Goal: Task Accomplishment & Management: Use online tool/utility

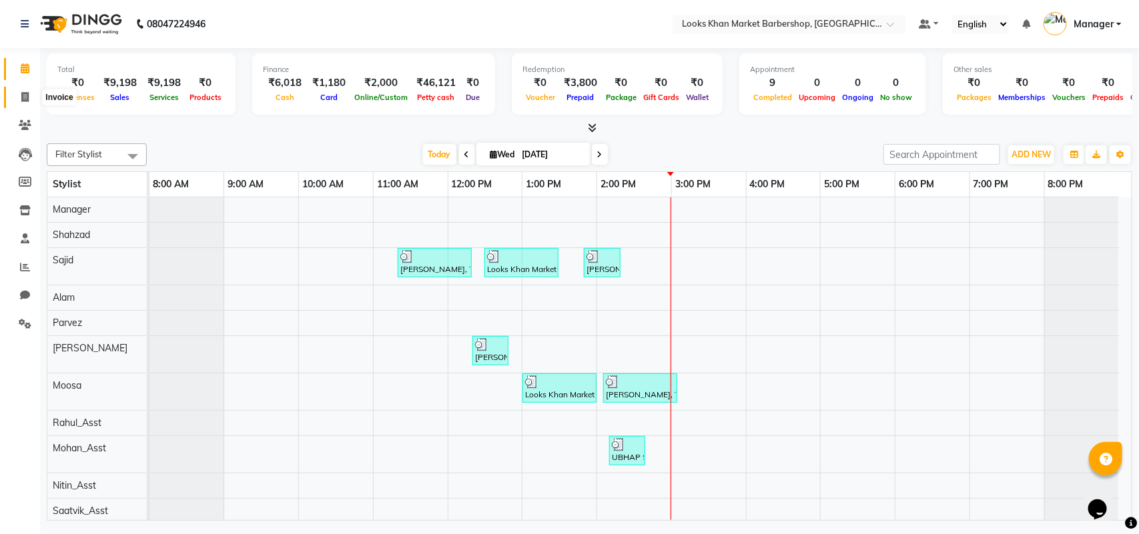
click at [15, 93] on span at bounding box center [24, 97] width 23 height 15
select select "service"
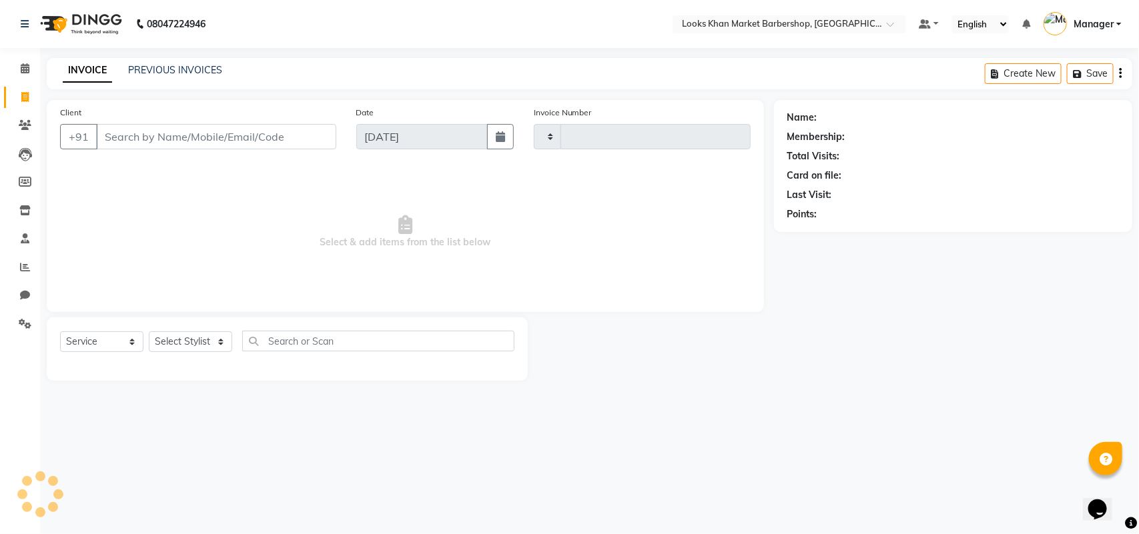
type input "3368"
select select "8030"
click at [220, 335] on select "Select Stylist Abhishek_pdct Akash_pdct Alam Counter_Sales [PERSON_NAME] [DATE]…" at bounding box center [190, 342] width 83 height 21
select select "72599"
click at [149, 332] on select "Select Stylist Abhishek_pdct Akash_pdct Alam Counter_Sales [PERSON_NAME] [DATE]…" at bounding box center [190, 342] width 83 height 21
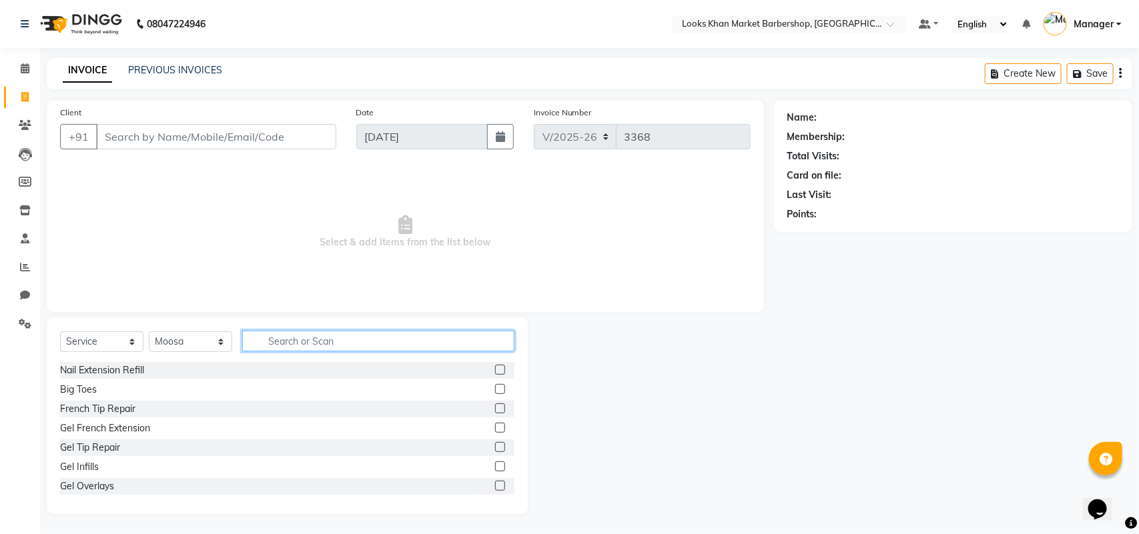
click at [284, 331] on input "text" at bounding box center [378, 341] width 272 height 21
type input "CUT"
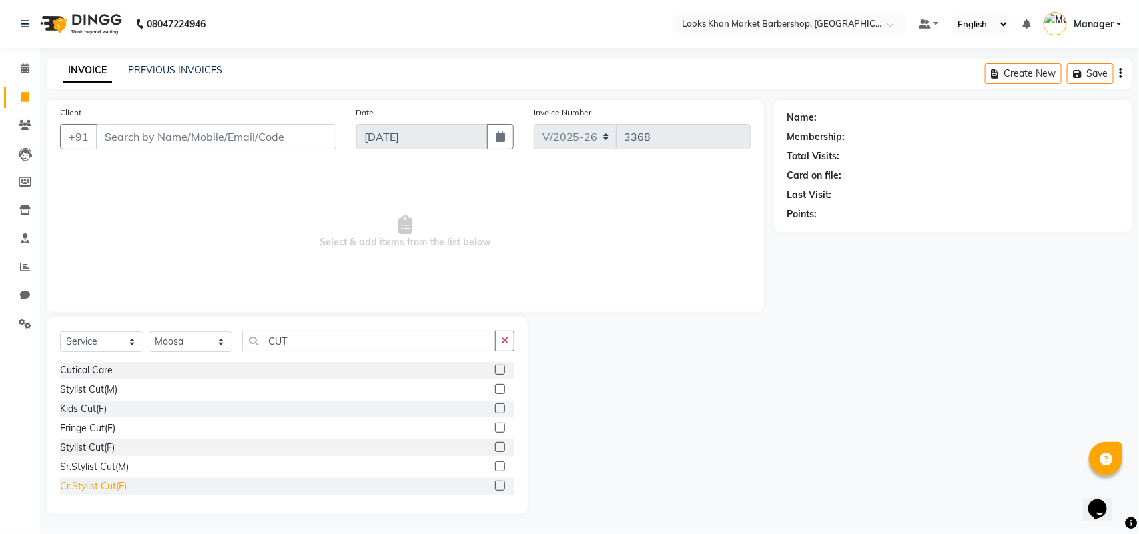
click at [91, 486] on div "Cr.Stylist Cut(F)" at bounding box center [93, 487] width 67 height 14
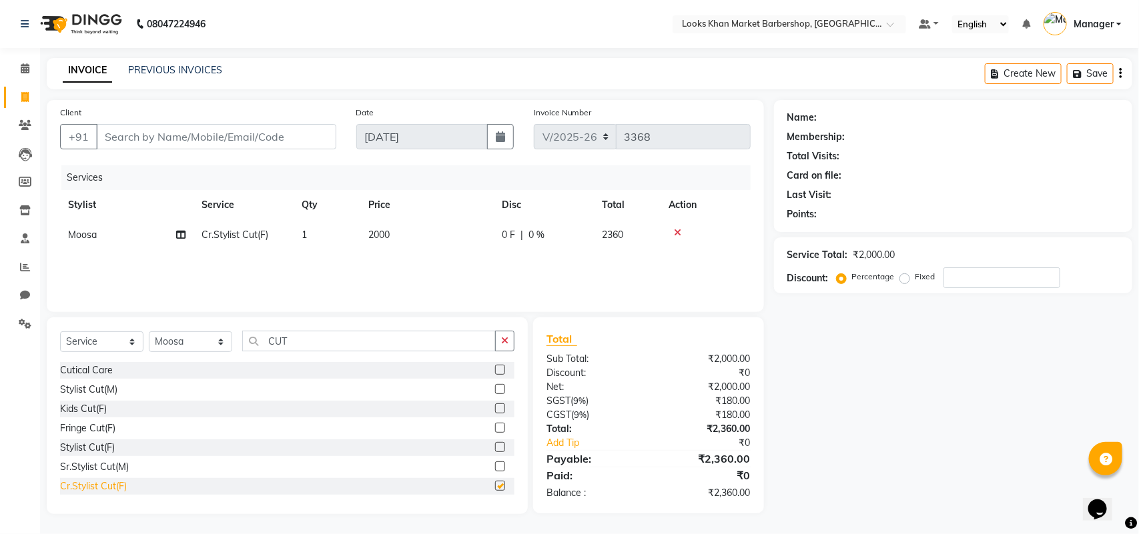
checkbox input "false"
click at [324, 342] on input "CUT" at bounding box center [369, 341] width 254 height 21
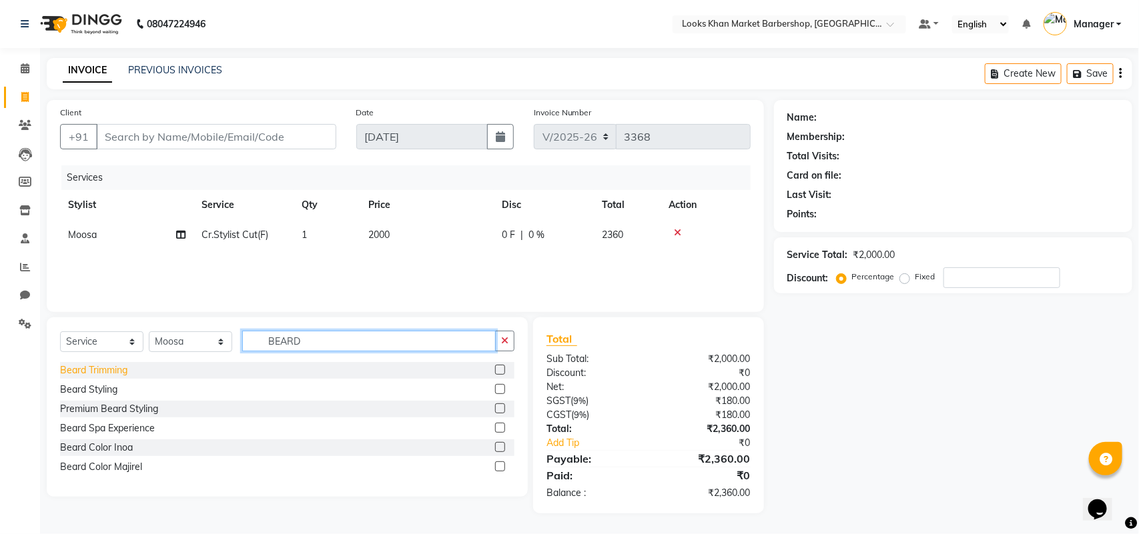
type input "BEARD"
click at [75, 374] on div "Beard Trimming" at bounding box center [93, 371] width 67 height 14
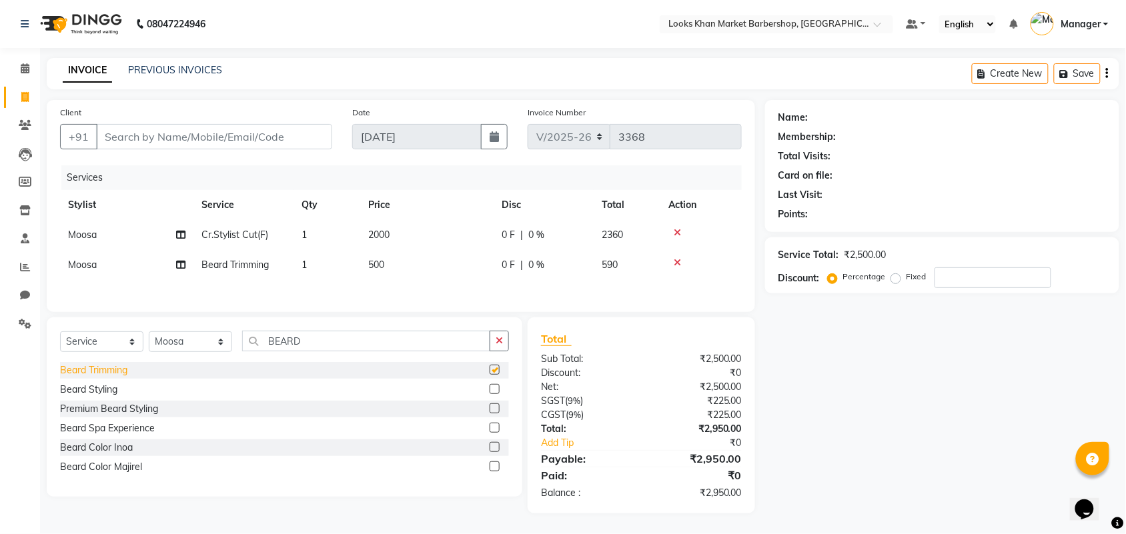
checkbox input "false"
click at [209, 140] on input "Client" at bounding box center [214, 136] width 236 height 25
type input "B"
type input "0"
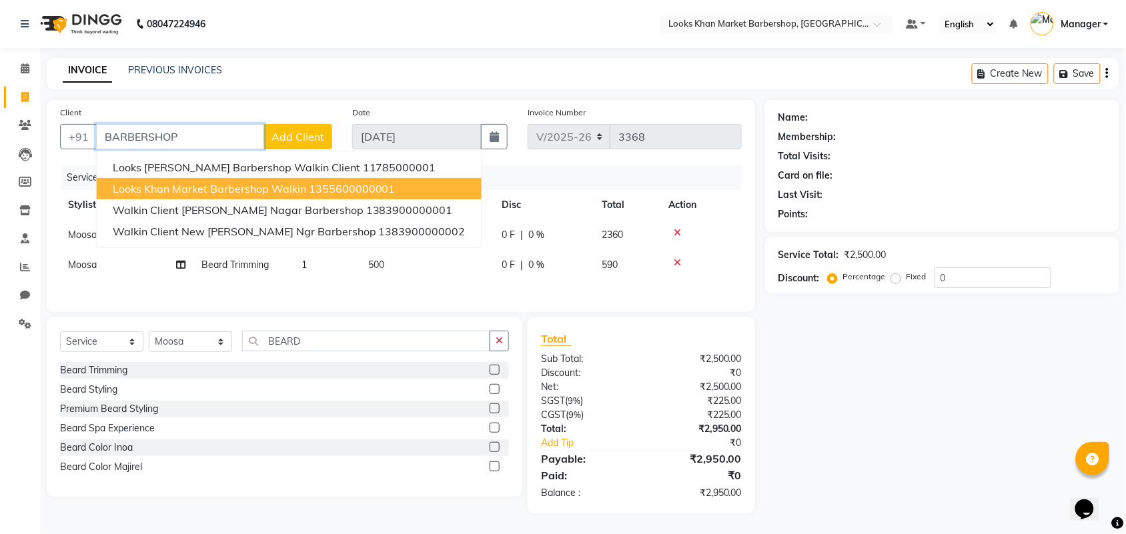
click at [173, 195] on button "Looks Khan Market Barbershop Walkin 1355600000001" at bounding box center [289, 188] width 385 height 21
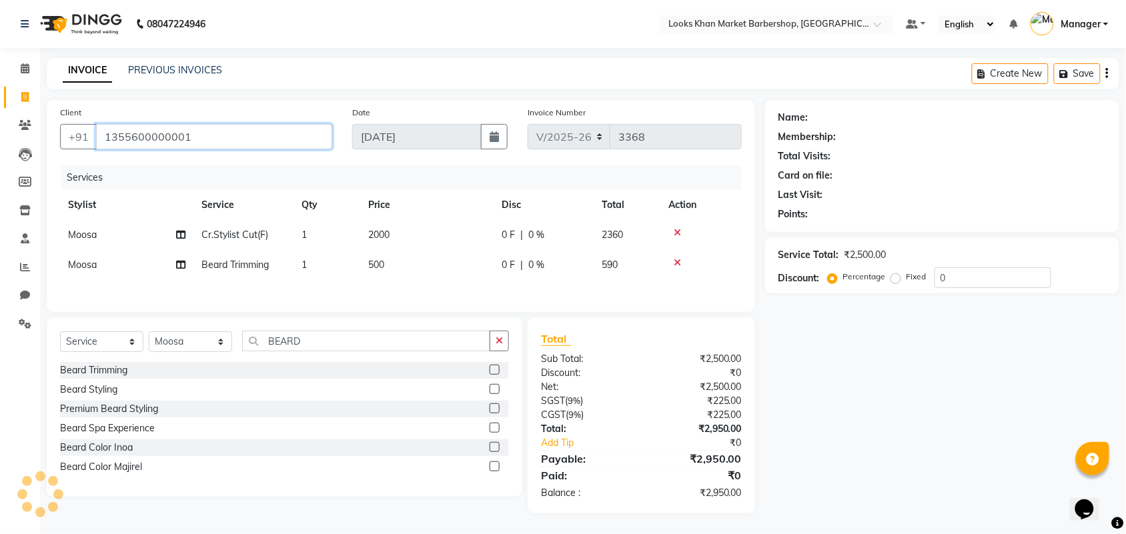
type input "1355600000001"
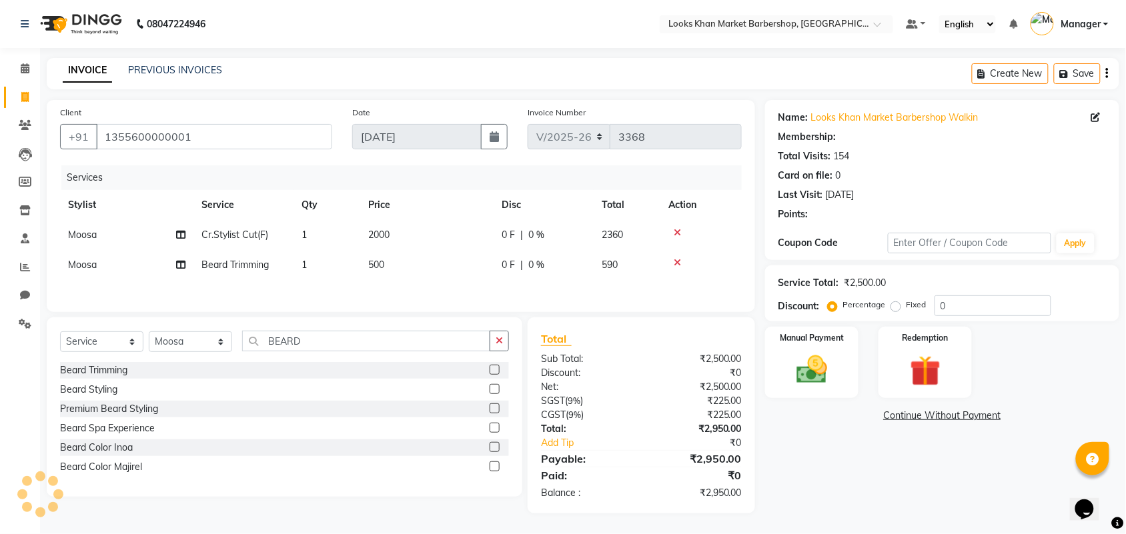
select select "1: Object"
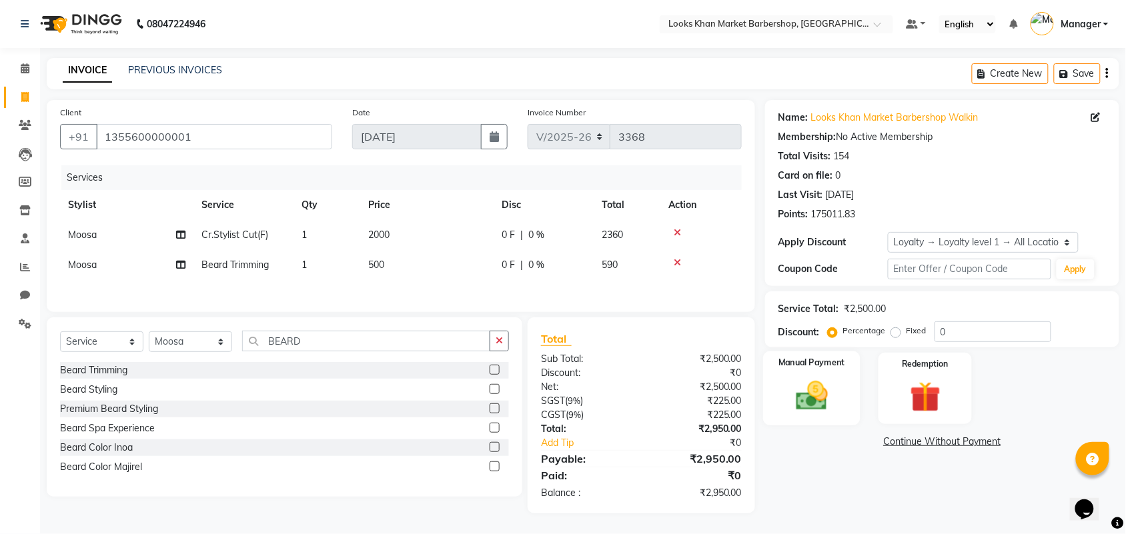
click at [833, 390] on img at bounding box center [812, 396] width 52 height 37
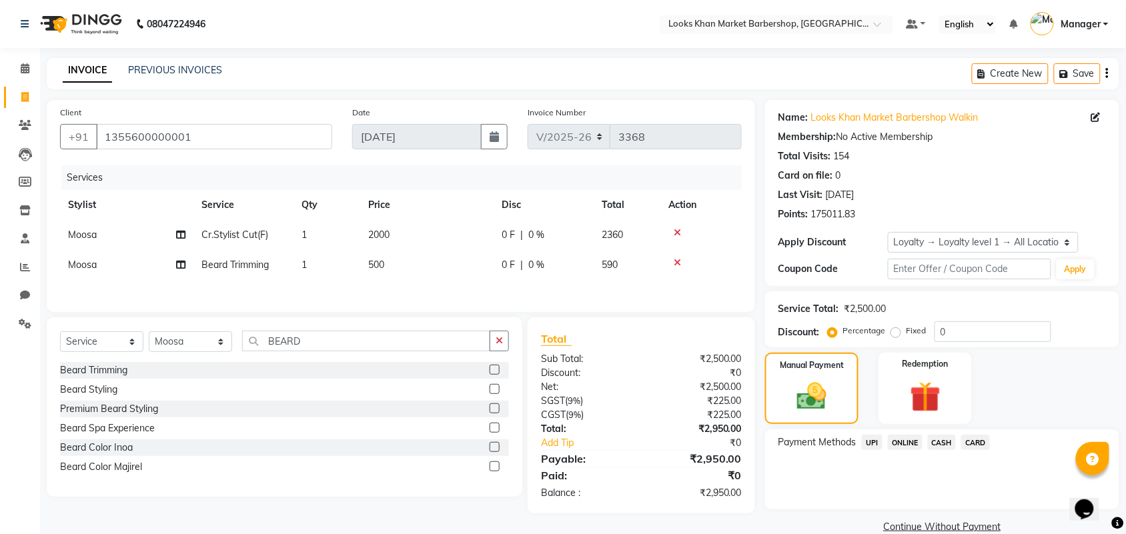
click at [951, 442] on span "CASH" at bounding box center [942, 442] width 29 height 15
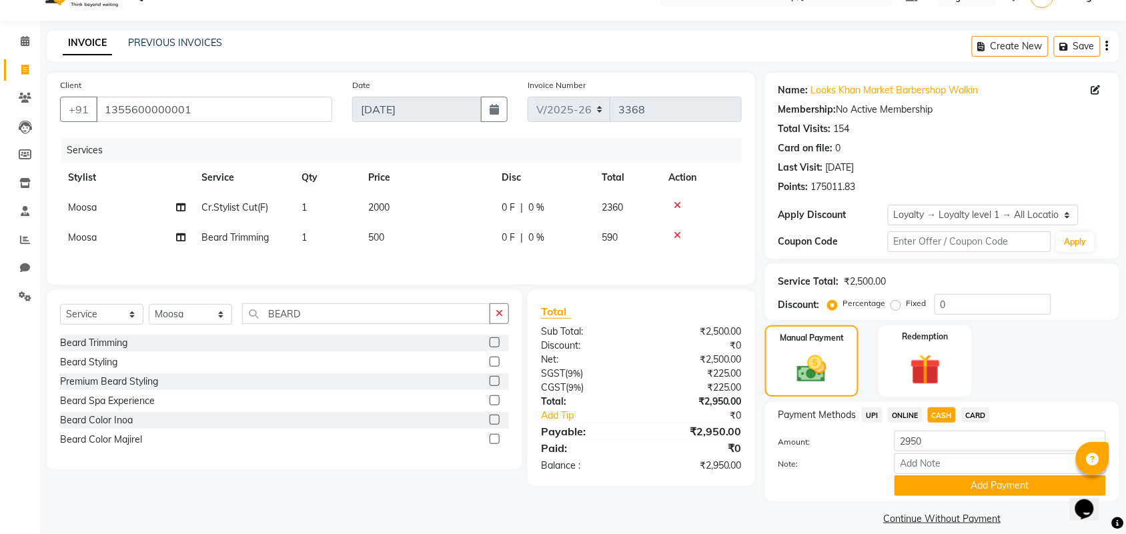
scroll to position [41, 0]
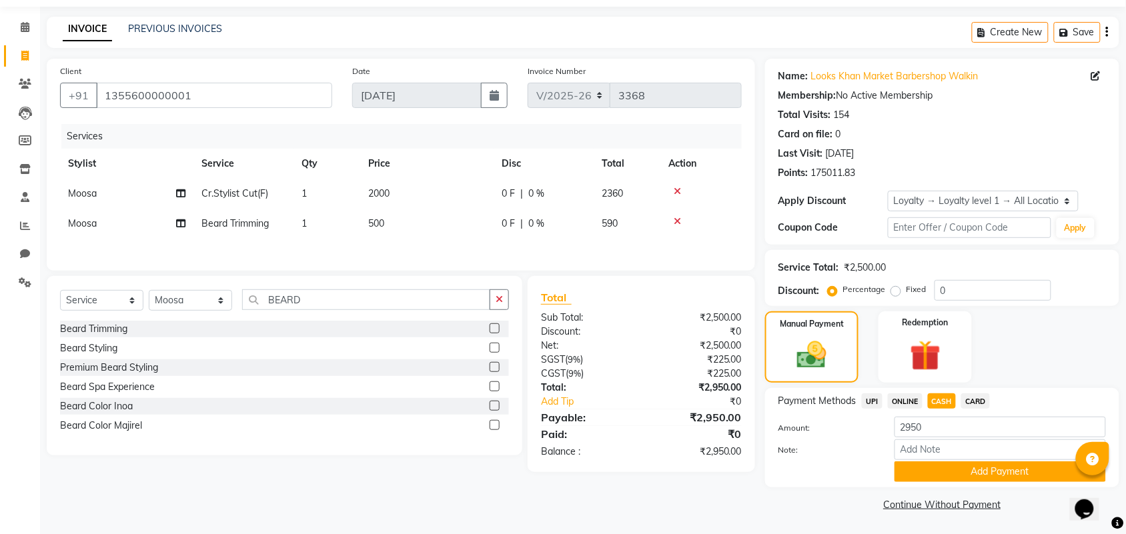
click at [392, 227] on td "500" at bounding box center [426, 224] width 133 height 30
select select "72599"
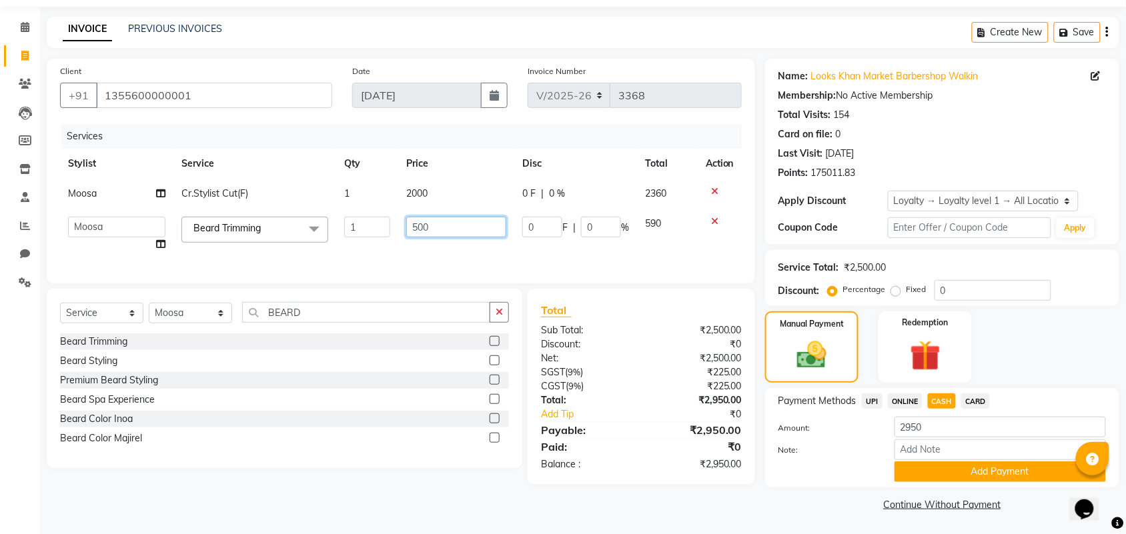
click at [452, 224] on input "500" at bounding box center [456, 227] width 100 height 21
type input "600"
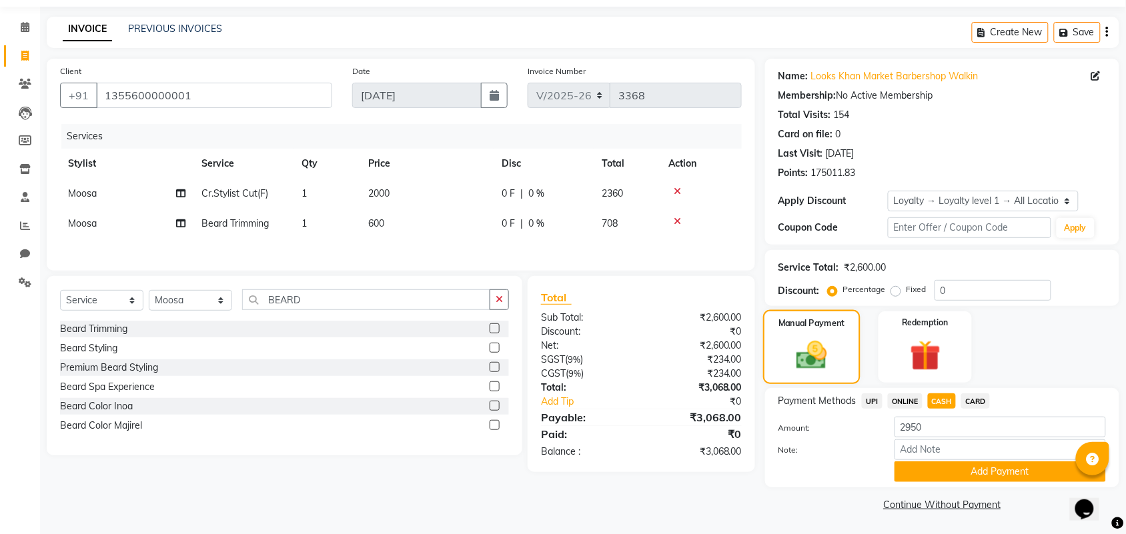
click at [825, 354] on img at bounding box center [812, 355] width 50 height 35
click at [387, 227] on td "600" at bounding box center [426, 224] width 133 height 30
select select "72599"
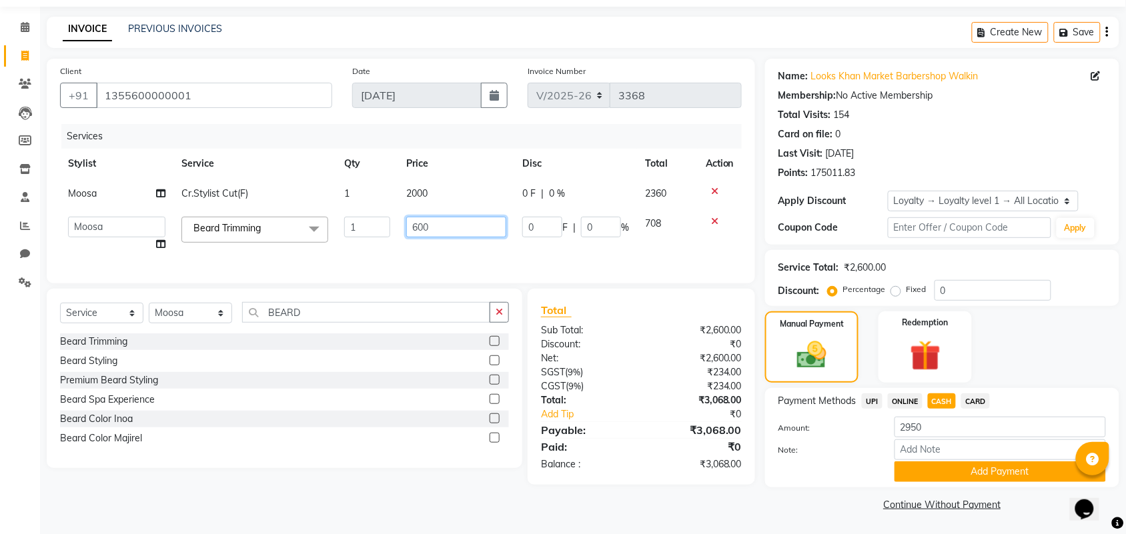
click at [447, 226] on input "600" at bounding box center [456, 227] width 100 height 21
type input "550"
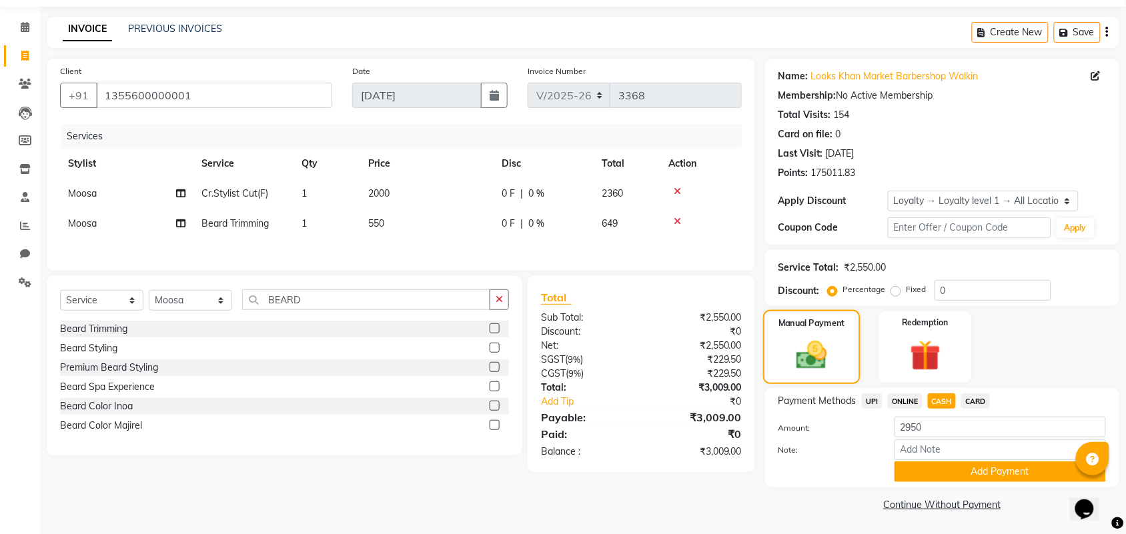
click at [811, 346] on img at bounding box center [812, 355] width 50 height 35
click at [1022, 474] on button "Add Payment" at bounding box center [1000, 472] width 211 height 21
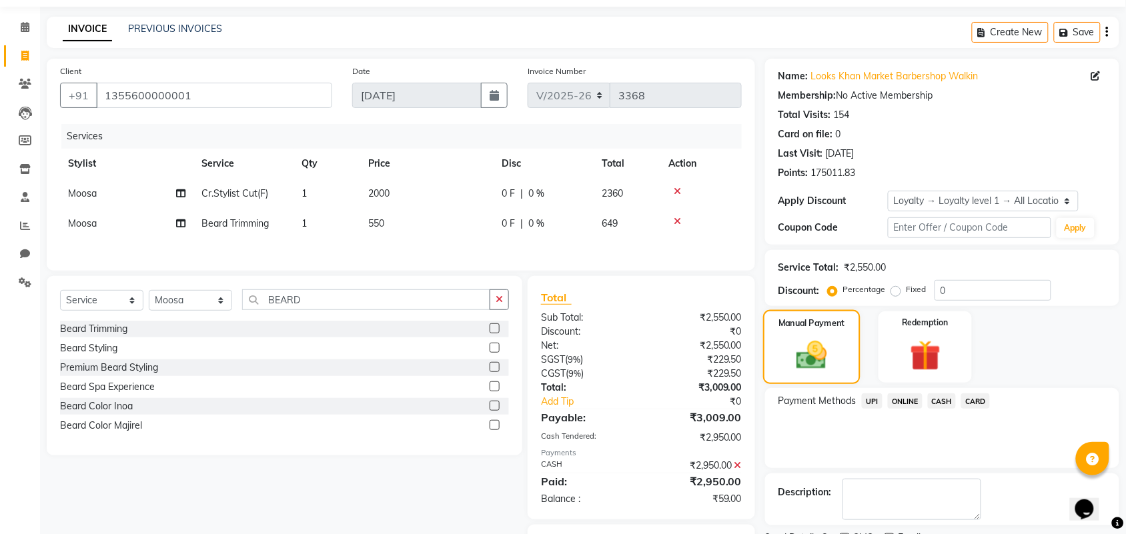
click at [809, 342] on img at bounding box center [812, 355] width 50 height 35
click at [938, 337] on img at bounding box center [925, 356] width 52 height 40
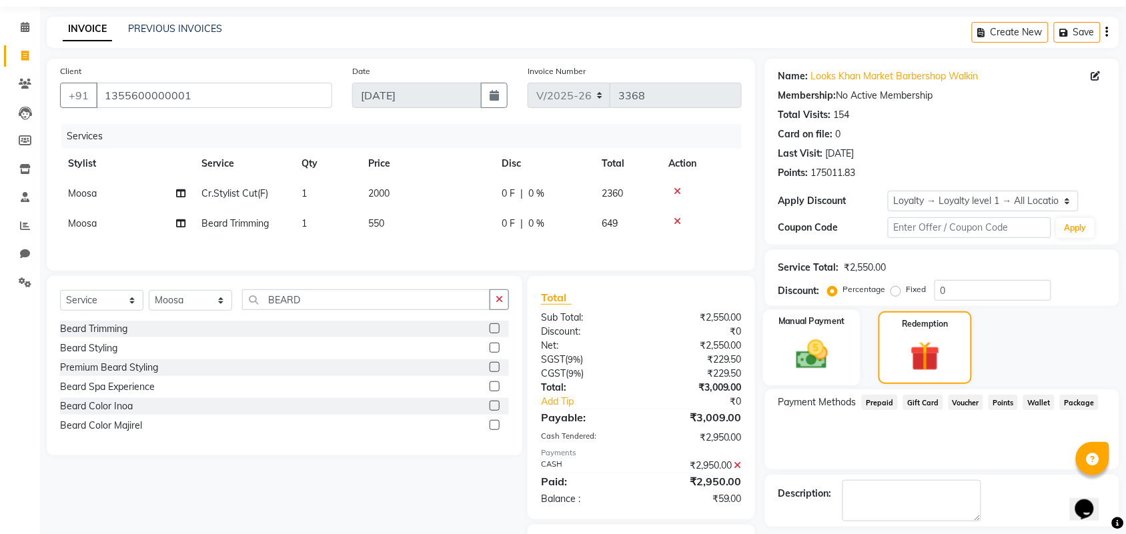
click at [812, 346] on img at bounding box center [812, 354] width 52 height 37
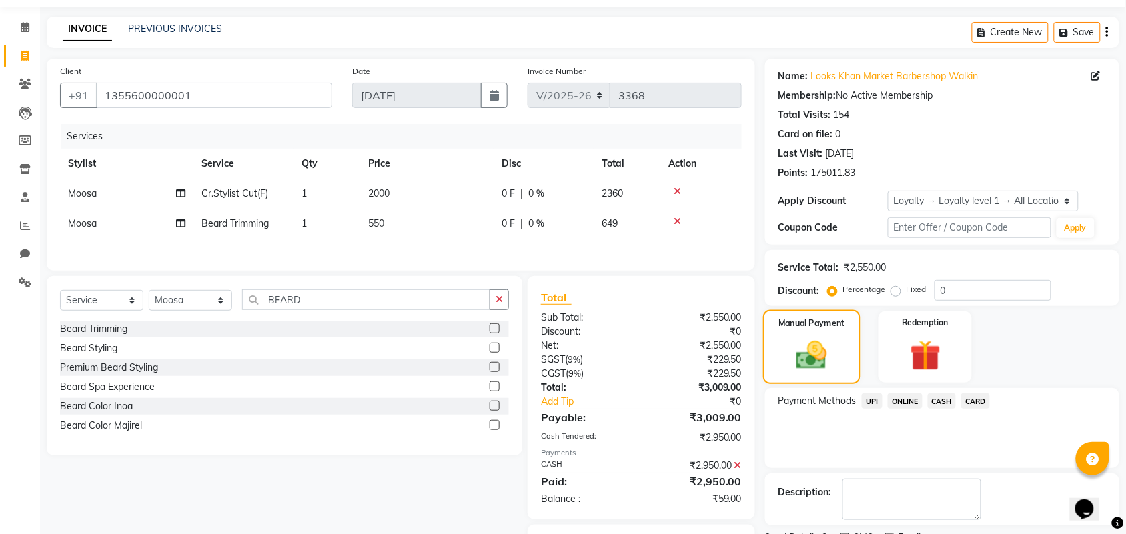
click at [772, 330] on div "Manual Payment" at bounding box center [811, 347] width 97 height 75
click at [938, 399] on span "CASH" at bounding box center [942, 401] width 29 height 15
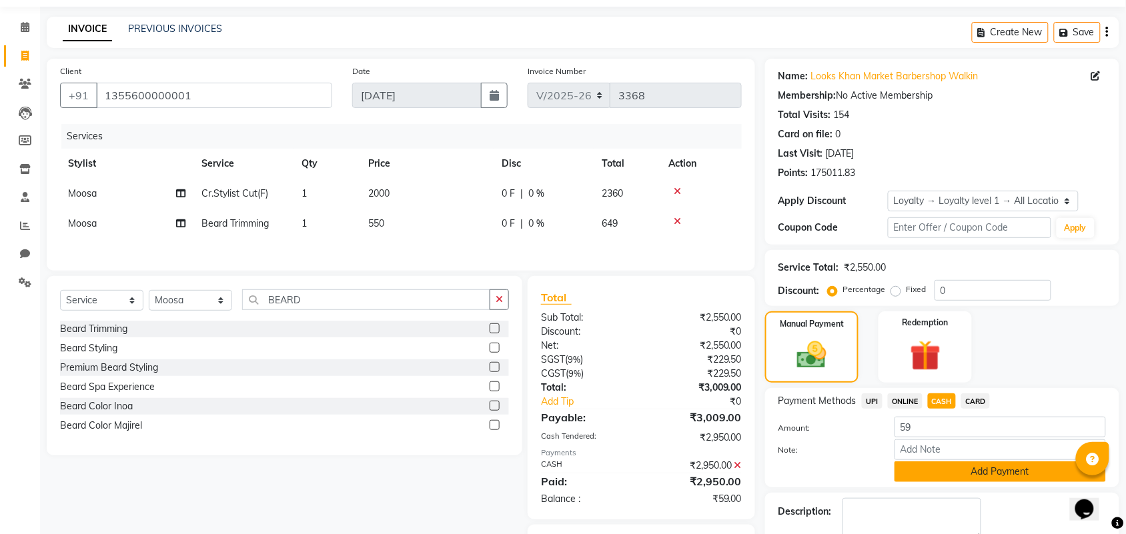
click at [916, 474] on button "Add Payment" at bounding box center [1000, 472] width 211 height 21
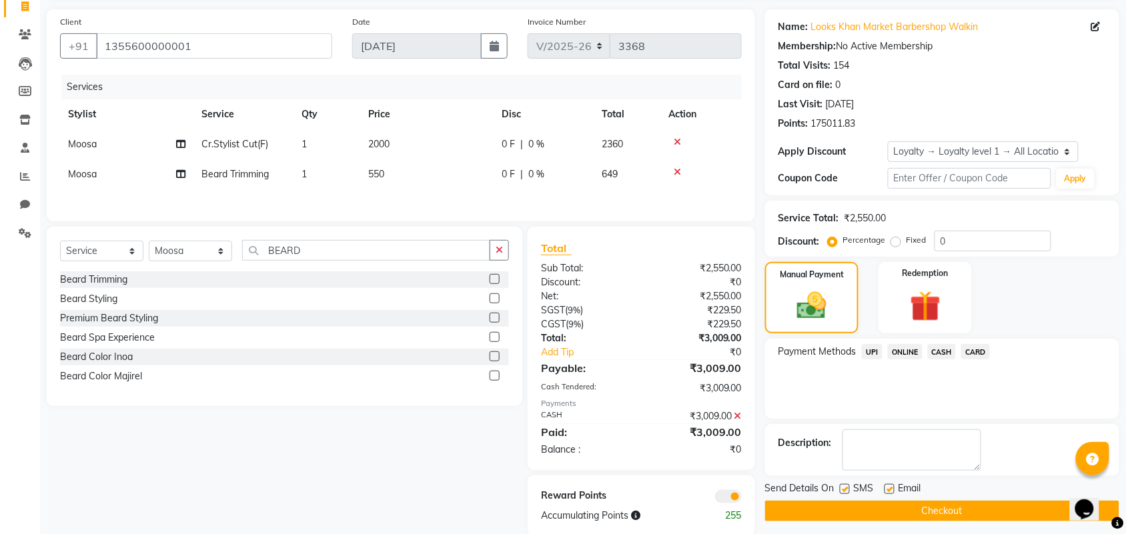
scroll to position [115, 0]
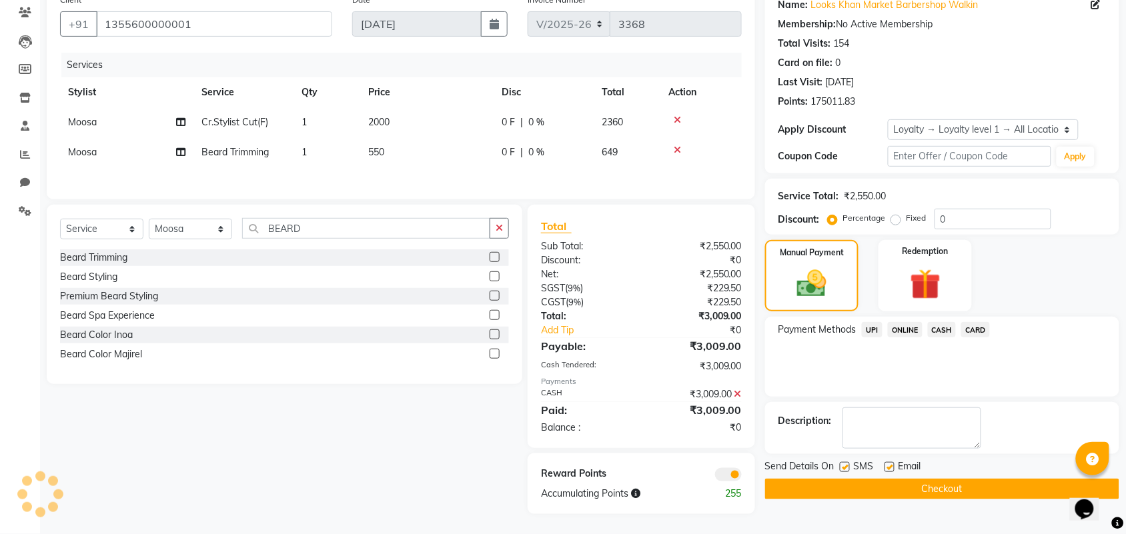
drag, startPoint x: 842, startPoint y: 482, endPoint x: 847, endPoint y: 489, distance: 9.1
click at [845, 487] on button "Checkout" at bounding box center [942, 489] width 354 height 21
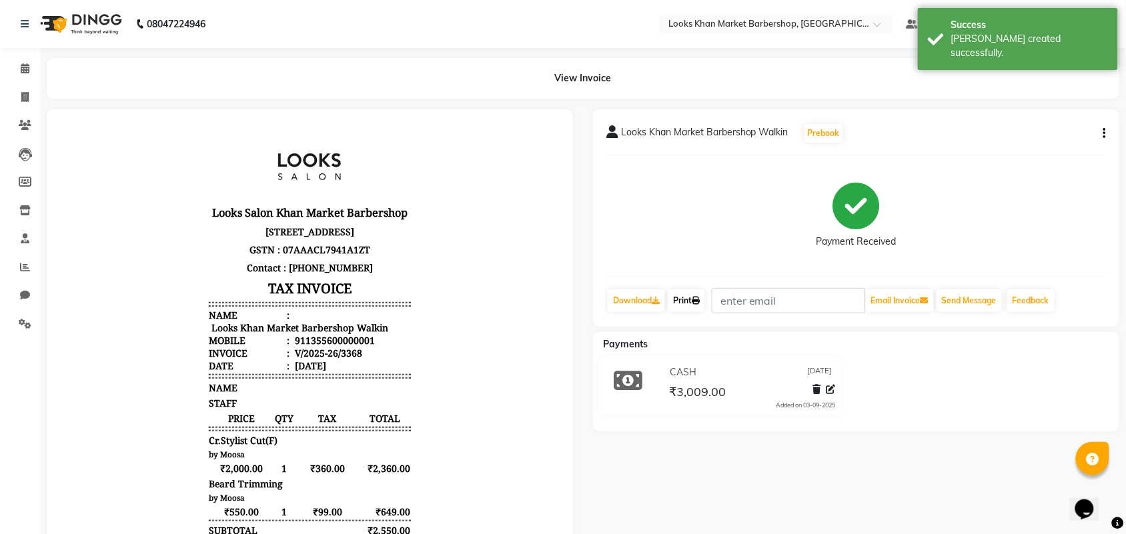
click at [697, 302] on icon at bounding box center [696, 301] width 8 height 8
click at [22, 62] on span at bounding box center [24, 68] width 23 height 15
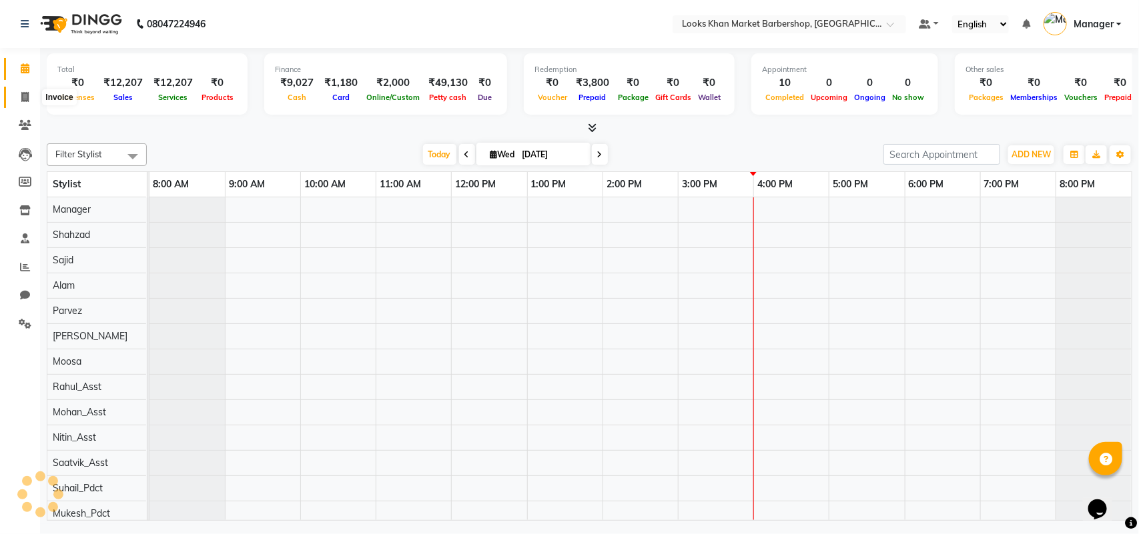
click at [27, 95] on icon at bounding box center [24, 97] width 7 height 10
select select "service"
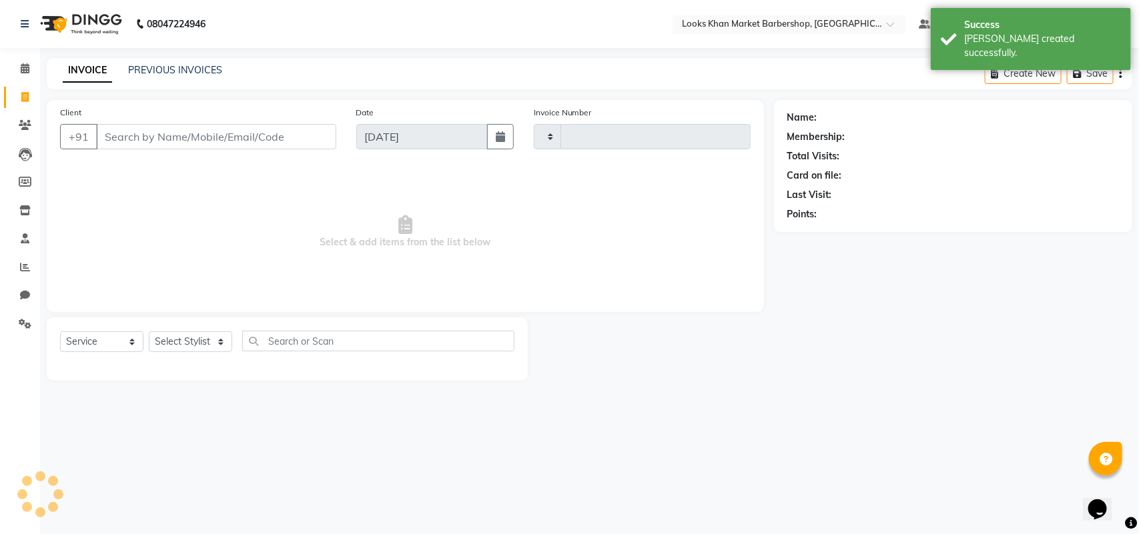
type input "3369"
select select "8030"
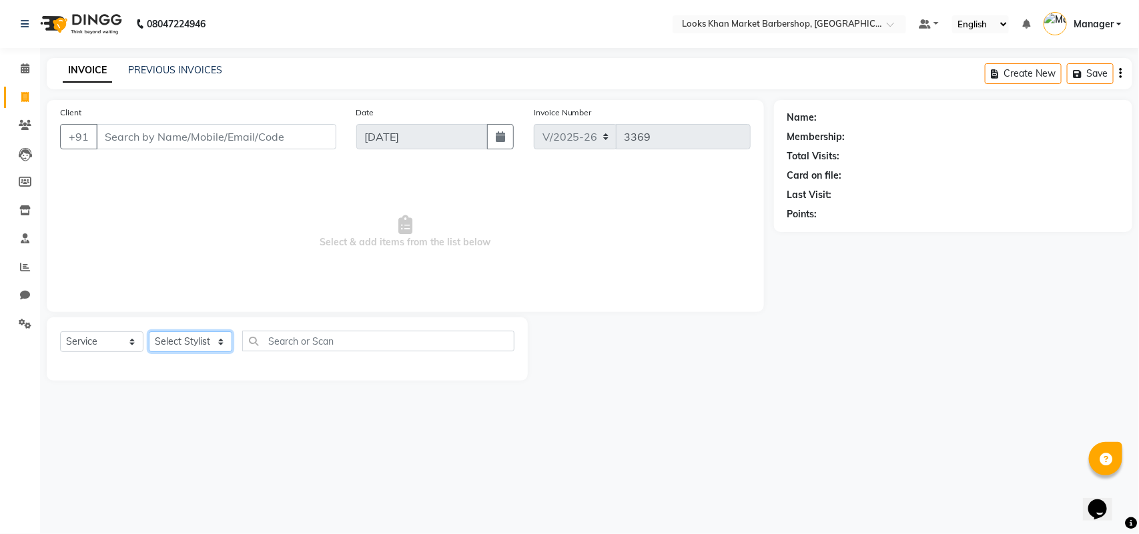
click at [218, 342] on select "Select Stylist Abhishek_pdct Akash_pdct Alam Counter_Sales [PERSON_NAME] [DATE]…" at bounding box center [190, 342] width 83 height 21
select select "72597"
click at [149, 332] on select "Select Stylist Abhishek_pdct Akash_pdct Alam Counter_Sales [PERSON_NAME] [DATE]…" at bounding box center [190, 342] width 83 height 21
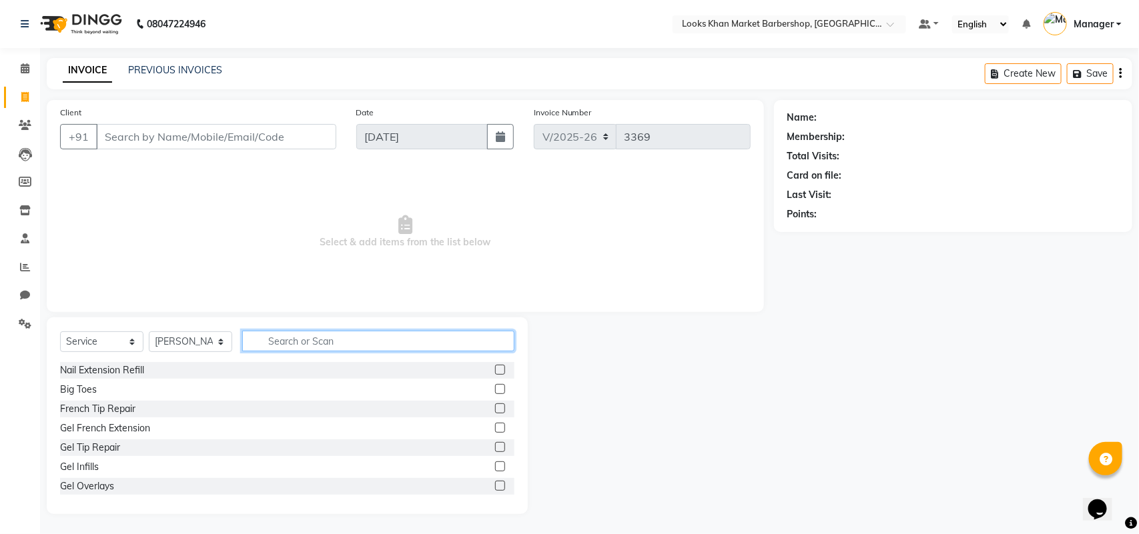
click at [318, 341] on input "text" at bounding box center [378, 341] width 272 height 21
type input "CUT"
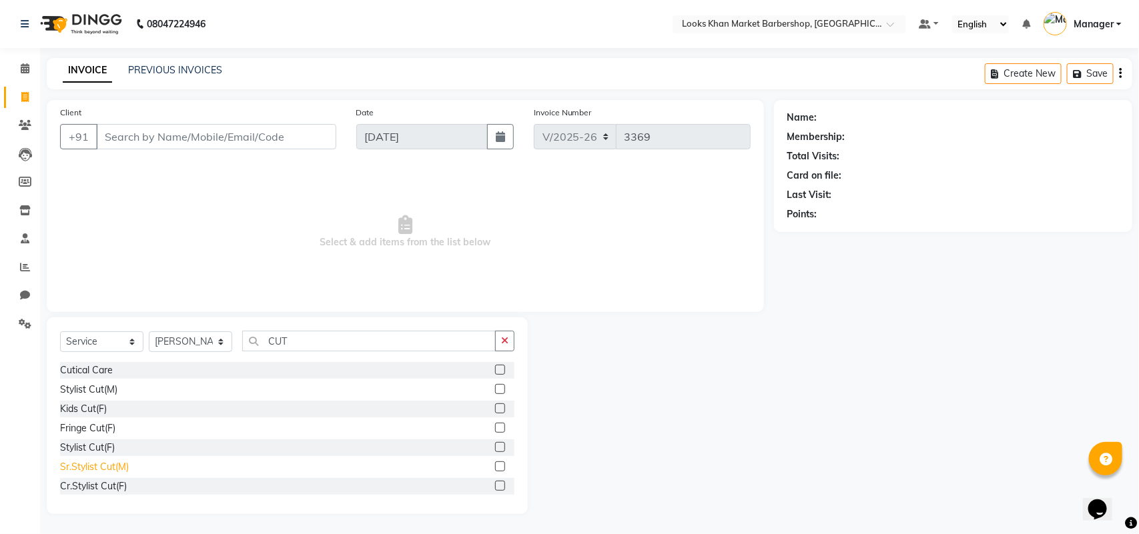
click at [91, 468] on div "Sr.Stylist Cut(M)" at bounding box center [94, 467] width 69 height 14
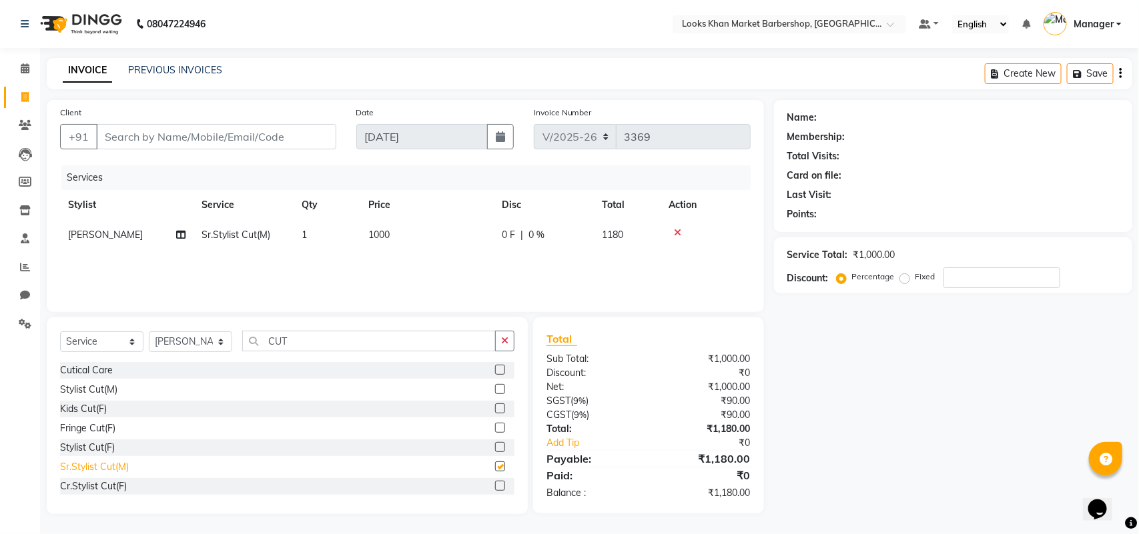
checkbox input "false"
click at [314, 344] on input "CUT" at bounding box center [369, 341] width 254 height 21
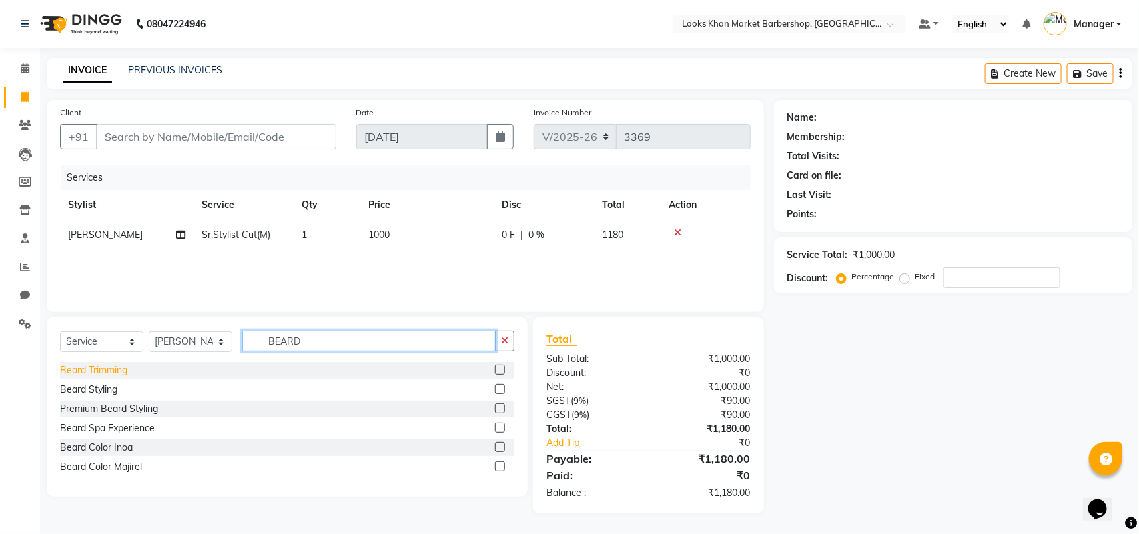
type input "BEARD"
click at [80, 368] on div "Beard Trimming" at bounding box center [93, 371] width 67 height 14
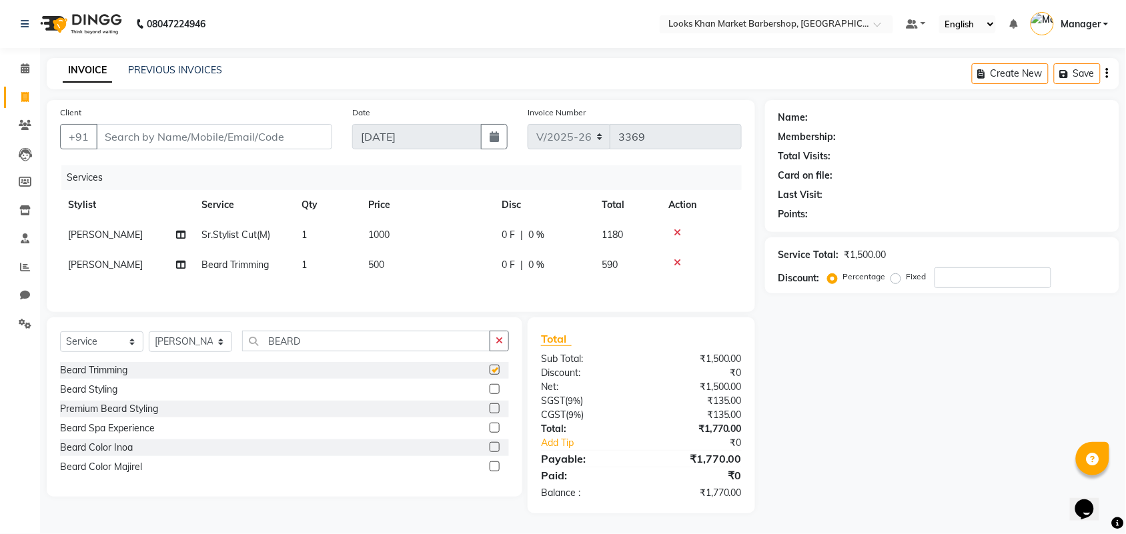
checkbox input "false"
click at [378, 262] on span "500" at bounding box center [376, 265] width 16 height 12
select select "72597"
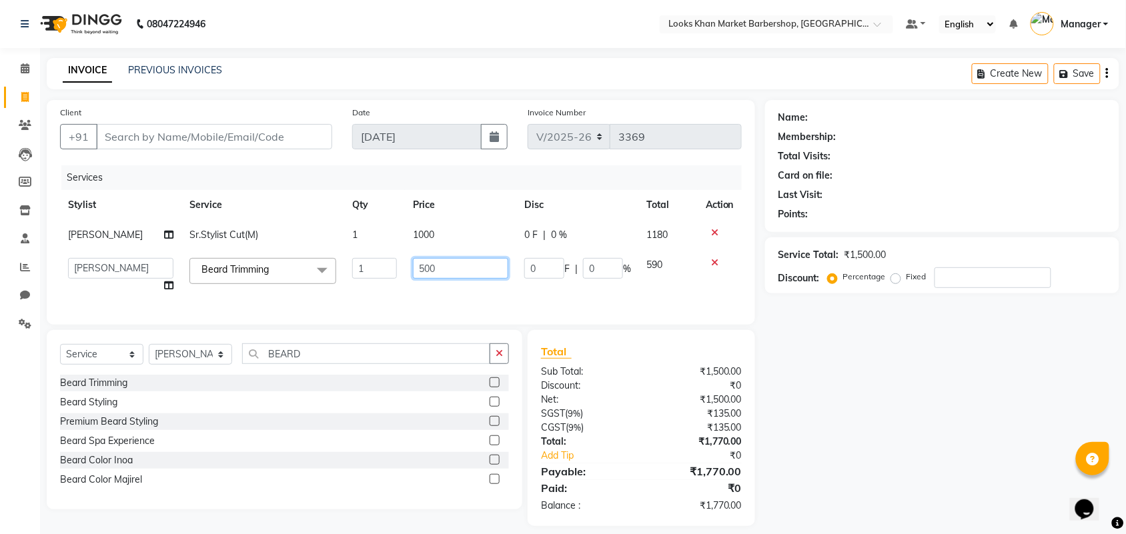
click at [416, 269] on input "500" at bounding box center [460, 268] width 95 height 21
type input "600"
click at [428, 237] on td "1000" at bounding box center [460, 235] width 111 height 30
select select "72597"
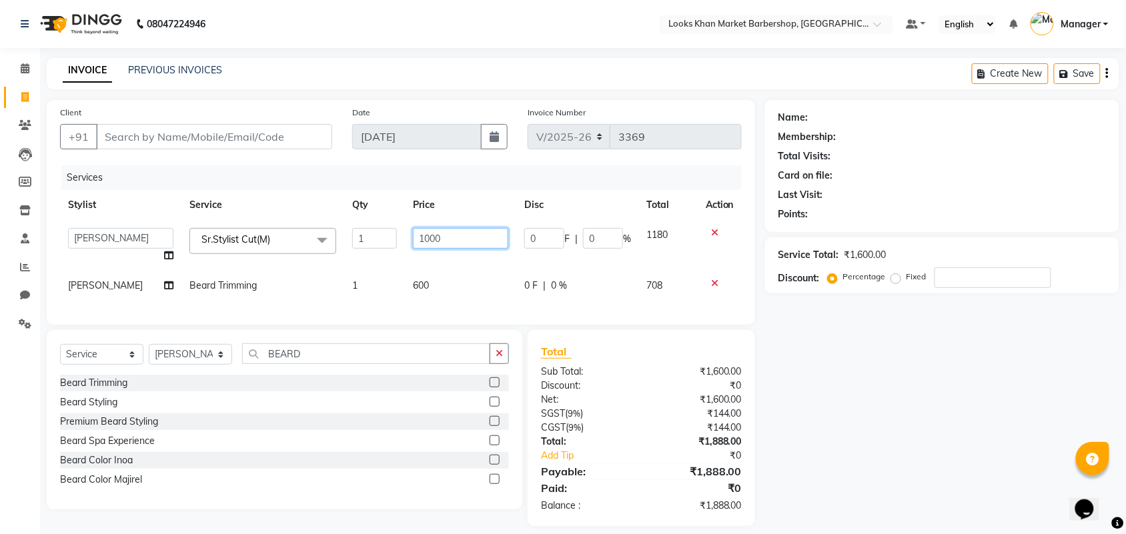
click at [421, 237] on input "1000" at bounding box center [460, 238] width 95 height 21
type input "1500"
click at [137, 142] on input "Client" at bounding box center [214, 136] width 236 height 25
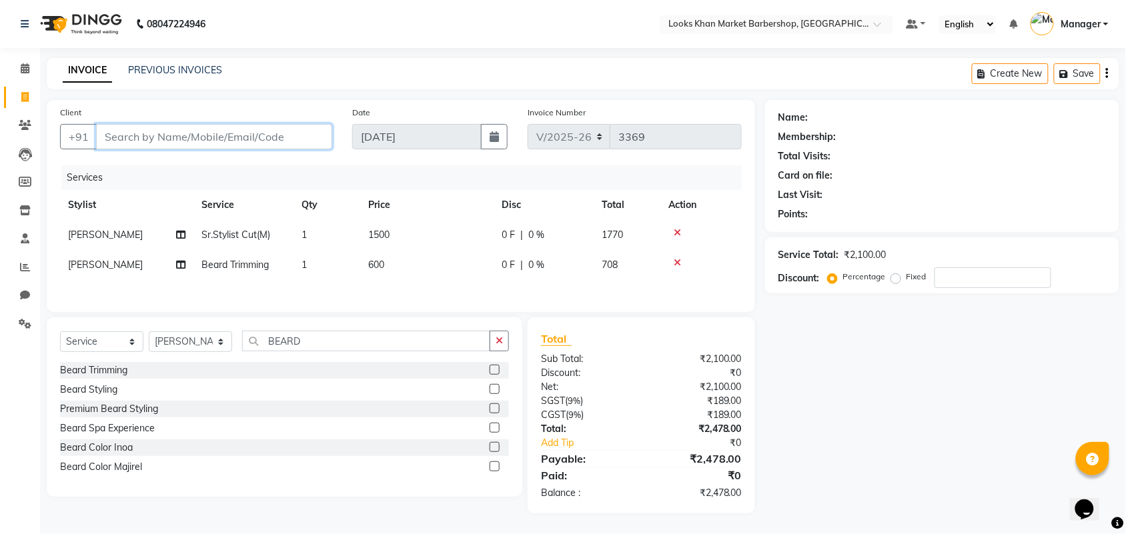
type input "B"
type input "0"
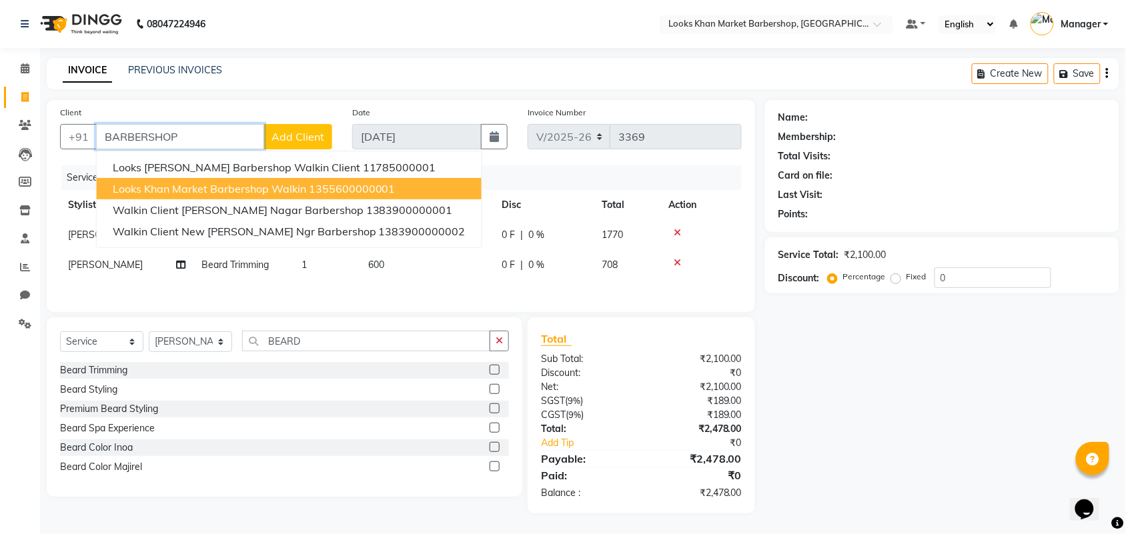
click at [168, 193] on span "Looks Khan Market Barbershop Walkin" at bounding box center [209, 188] width 193 height 13
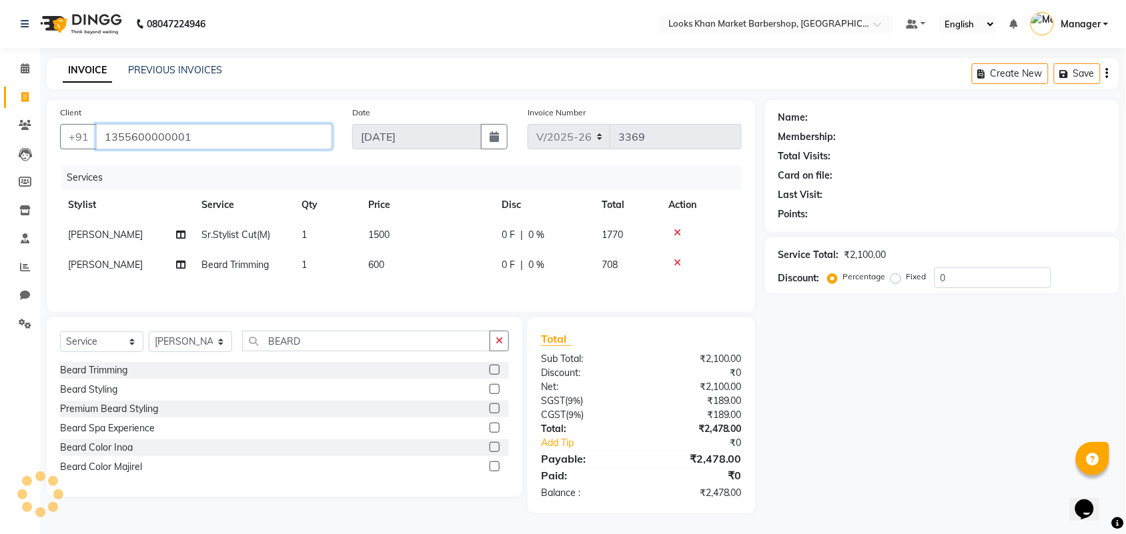
type input "1355600000001"
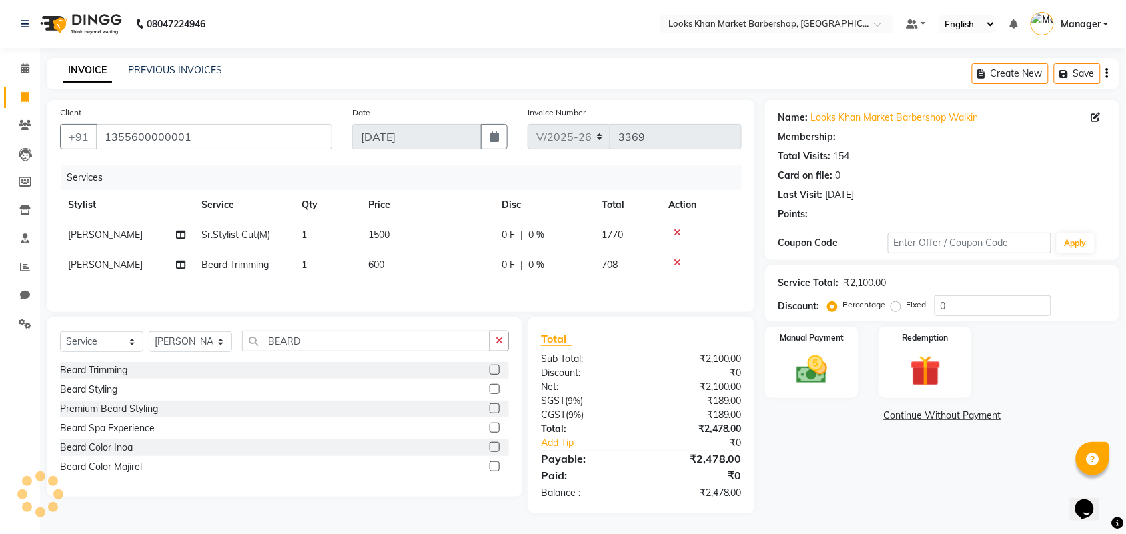
select select "1: Object"
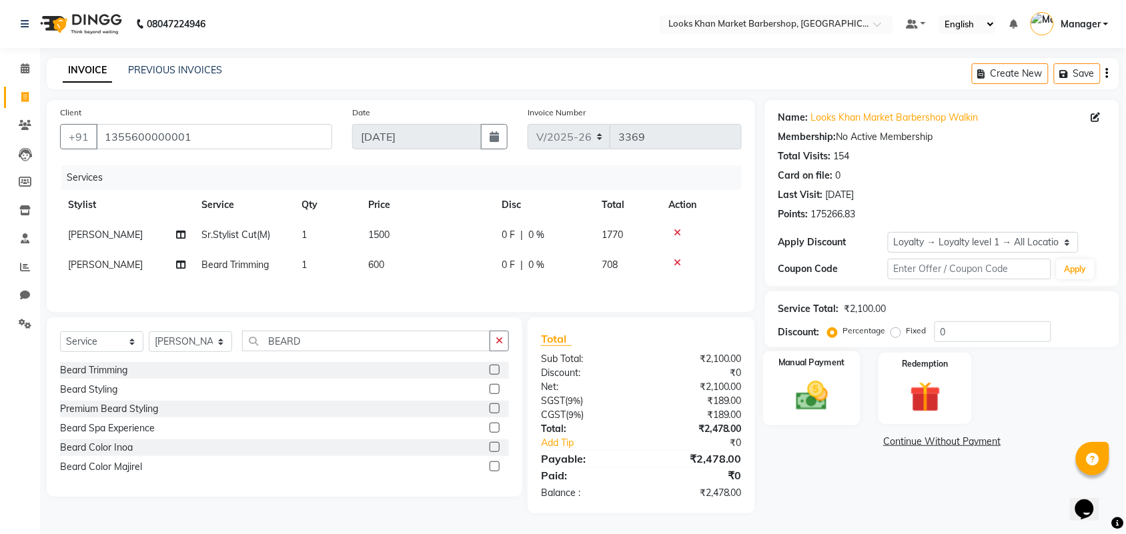
click at [835, 388] on img at bounding box center [812, 396] width 52 height 37
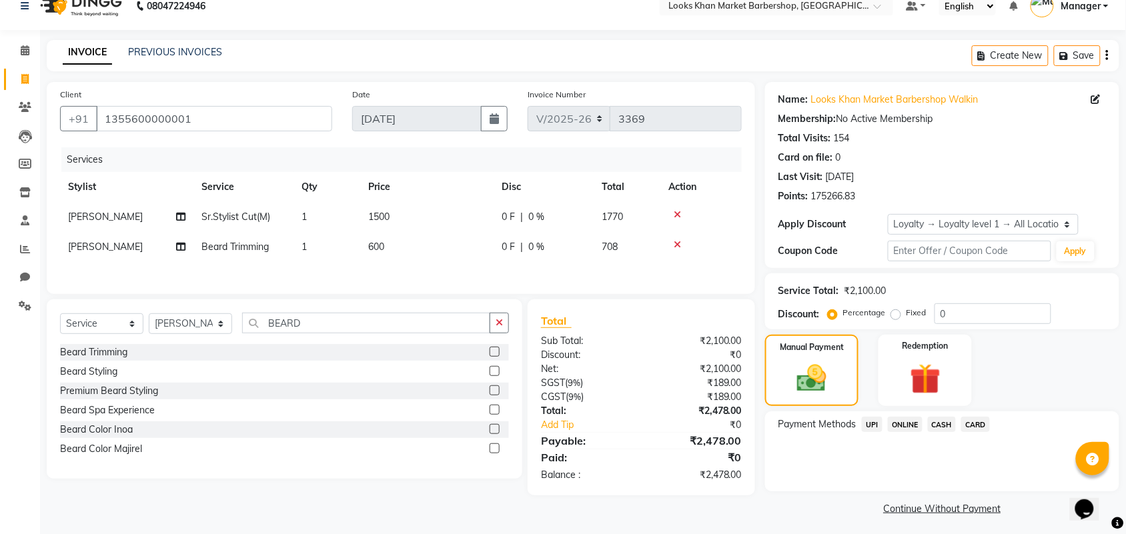
scroll to position [22, 0]
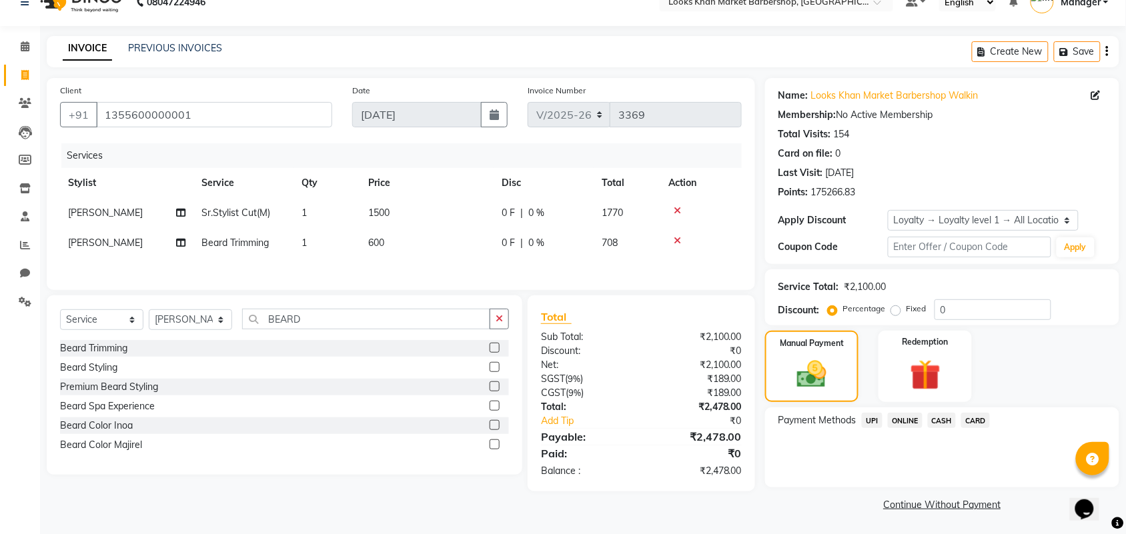
click at [946, 424] on span "CASH" at bounding box center [942, 420] width 29 height 15
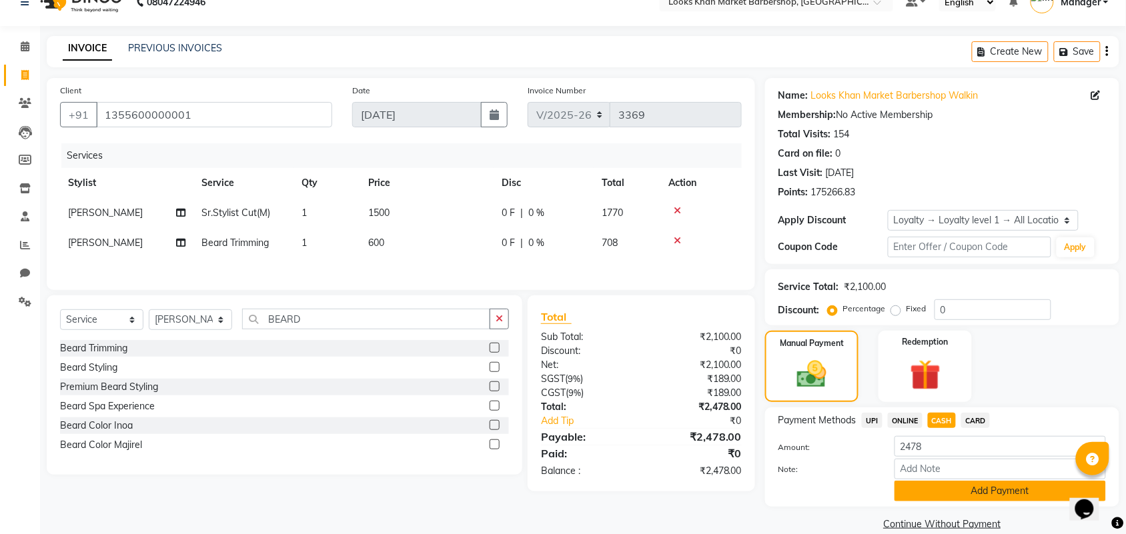
click at [932, 488] on button "Add Payment" at bounding box center [1000, 491] width 211 height 21
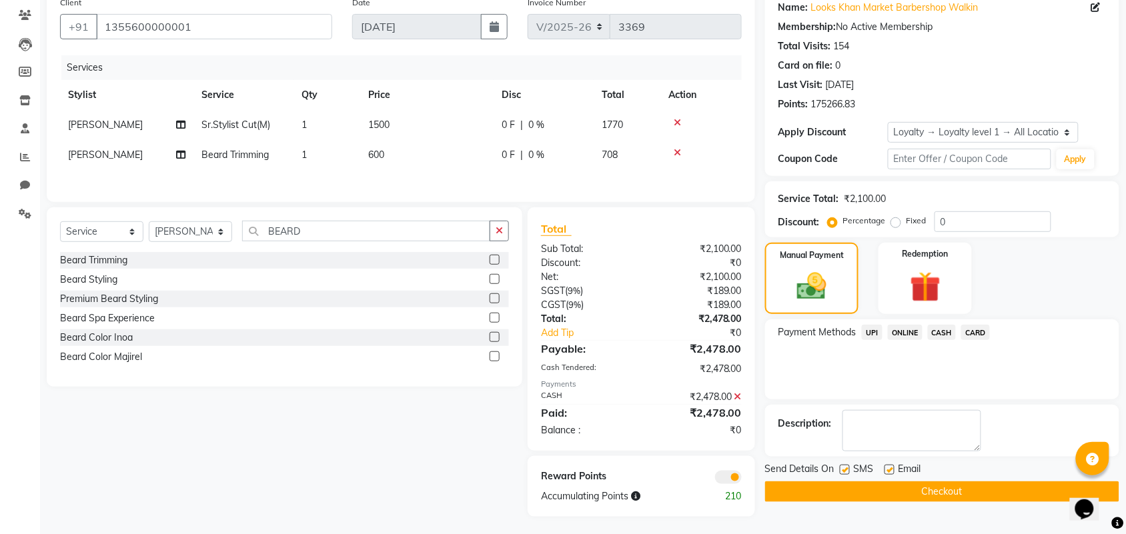
scroll to position [115, 0]
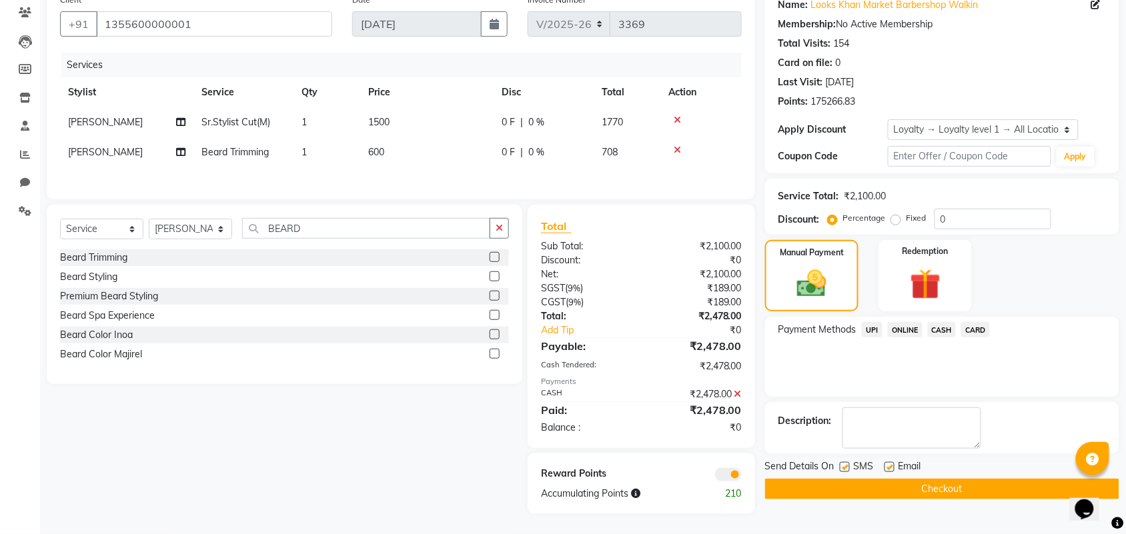
click at [929, 489] on button "Checkout" at bounding box center [942, 489] width 354 height 21
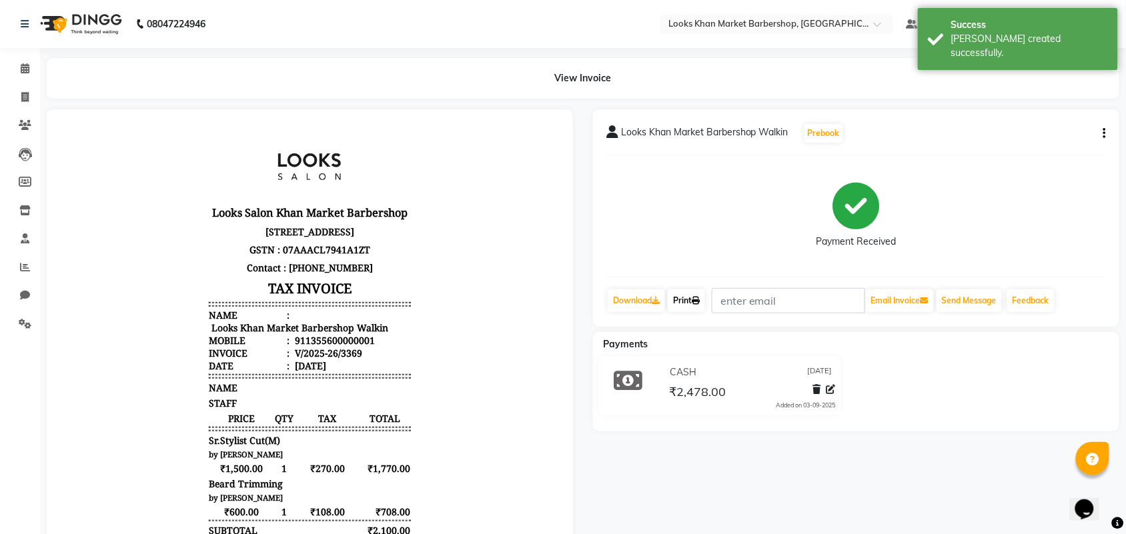
click at [686, 294] on link "Print" at bounding box center [686, 301] width 37 height 23
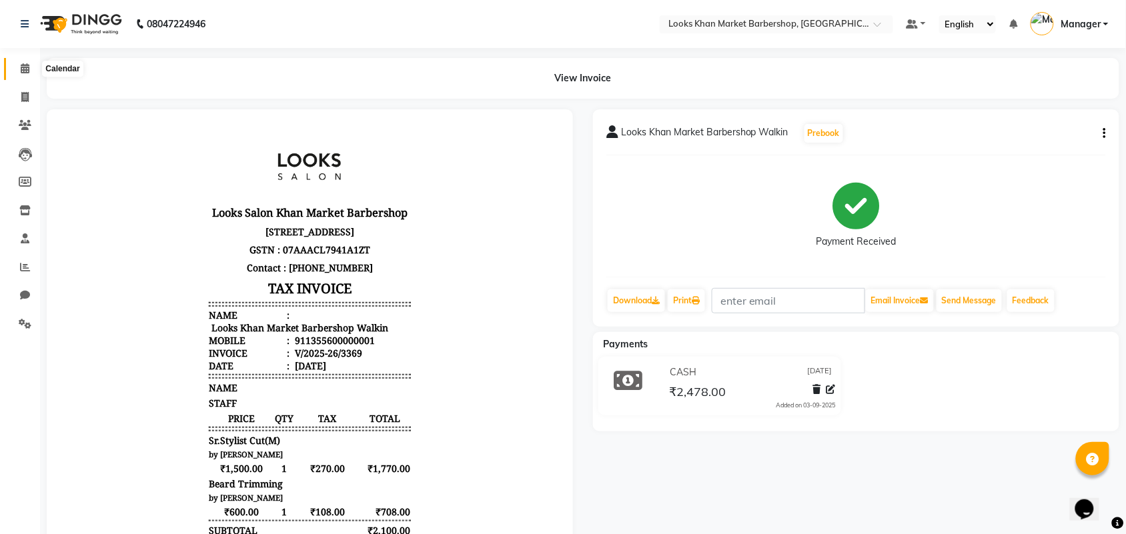
click at [28, 71] on icon at bounding box center [25, 68] width 9 height 10
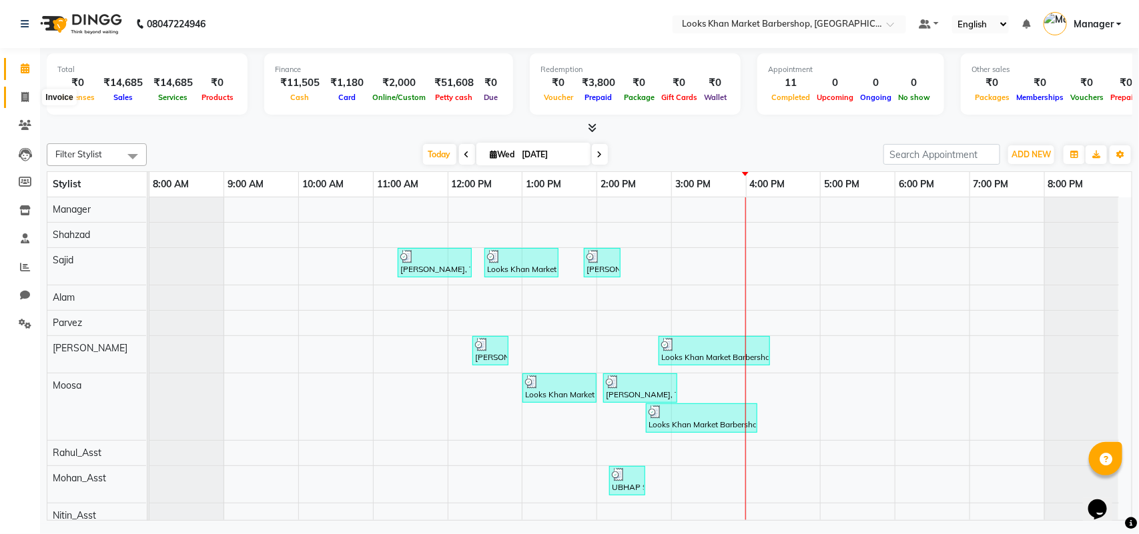
click at [23, 94] on icon at bounding box center [24, 97] width 7 height 10
select select "service"
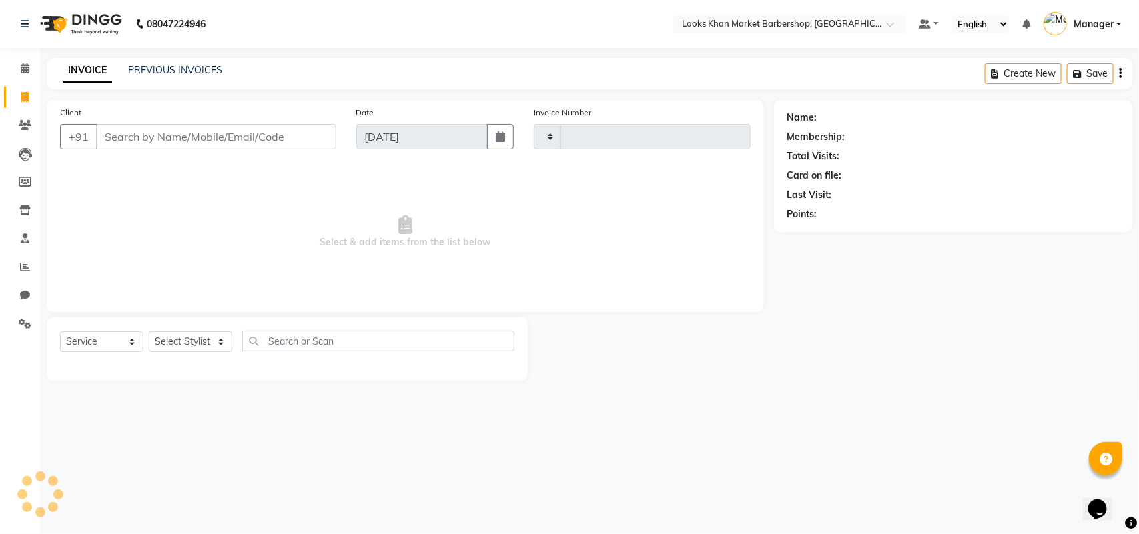
type input "3370"
select select "8030"
click at [189, 339] on select "Select Stylist Abhishek_pdct Akash_pdct Alam Counter_Sales [PERSON_NAME] [DATE]…" at bounding box center [190, 342] width 83 height 21
select select "72597"
click at [149, 332] on select "Select Stylist Abhishek_pdct Akash_pdct Alam Counter_Sales [PERSON_NAME] [DATE]…" at bounding box center [190, 342] width 83 height 21
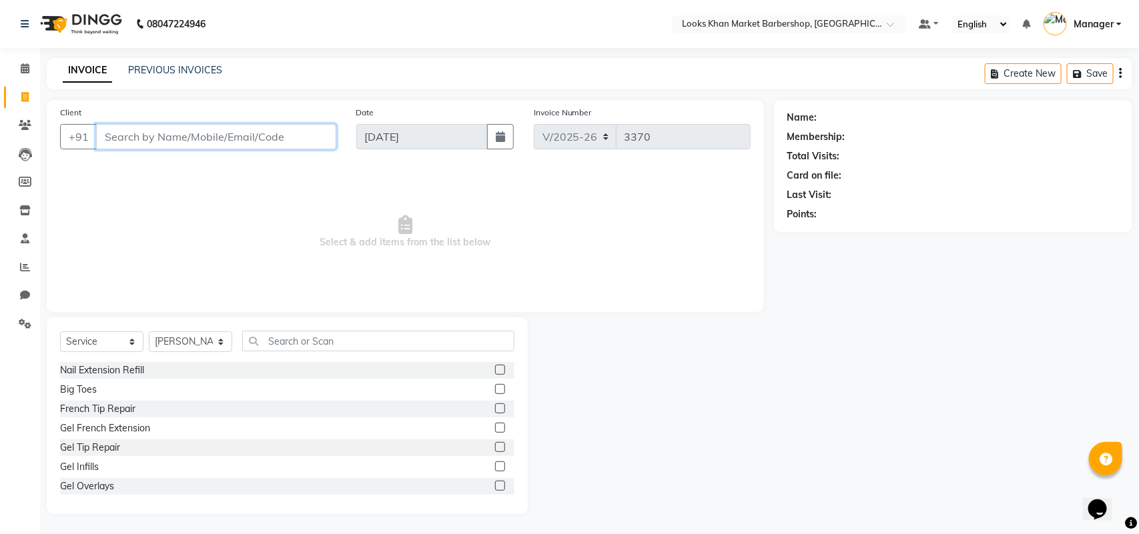
click at [213, 137] on input "Client" at bounding box center [216, 136] width 240 height 25
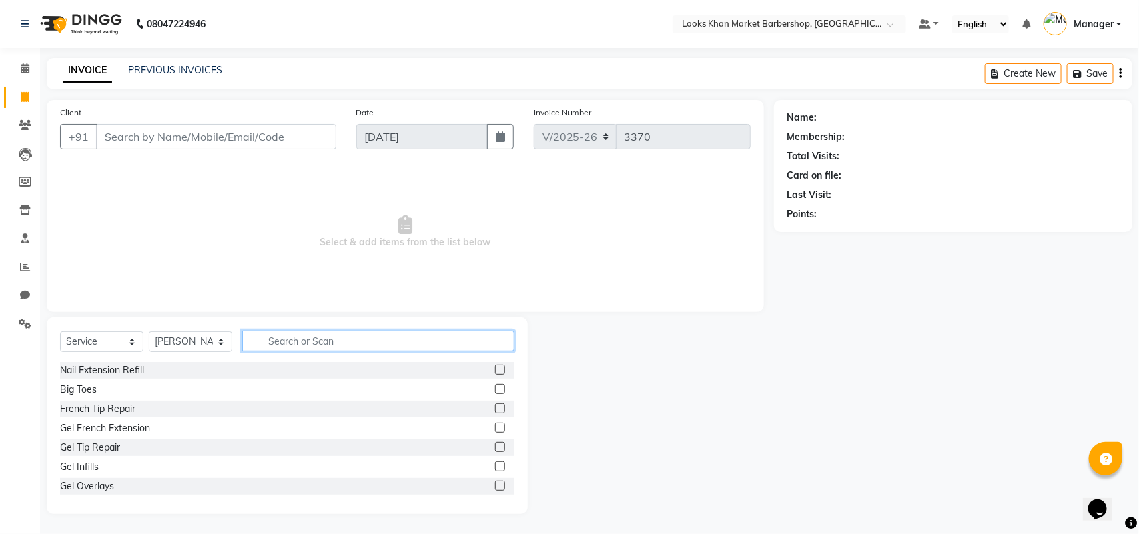
click at [327, 344] on input "text" at bounding box center [378, 341] width 272 height 21
type input "CUT"
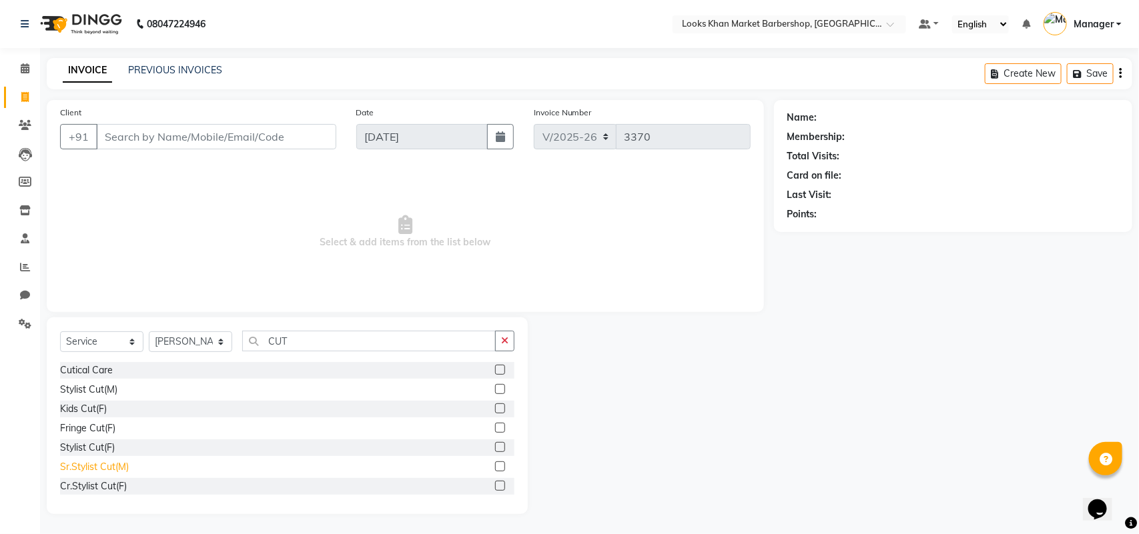
click at [112, 468] on div "Sr.Stylist Cut(M)" at bounding box center [94, 467] width 69 height 14
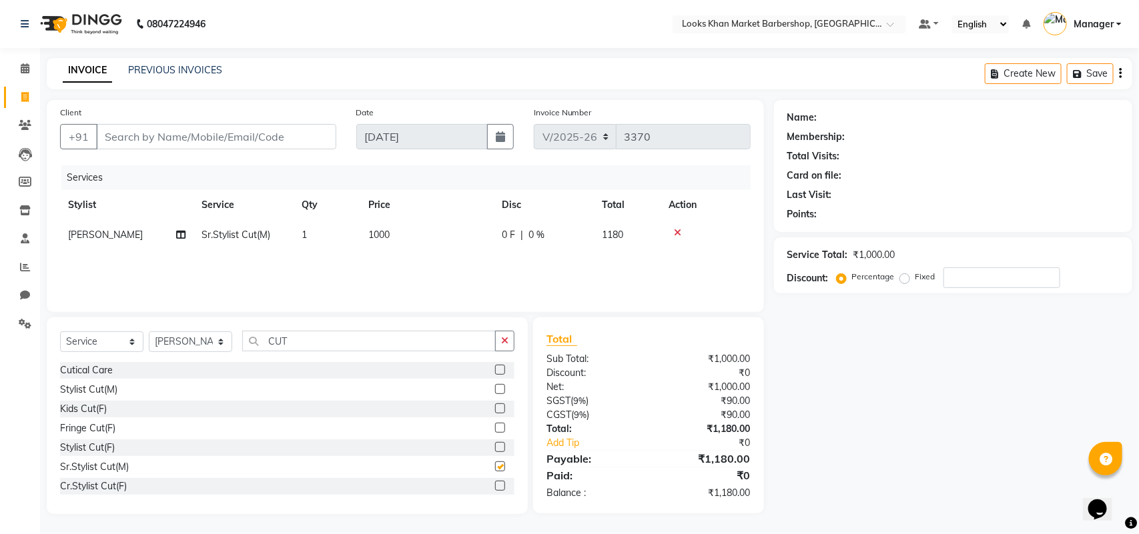
checkbox input "false"
click at [314, 346] on input "CUT" at bounding box center [369, 341] width 254 height 21
click at [314, 345] on input "CUT" at bounding box center [369, 341] width 254 height 21
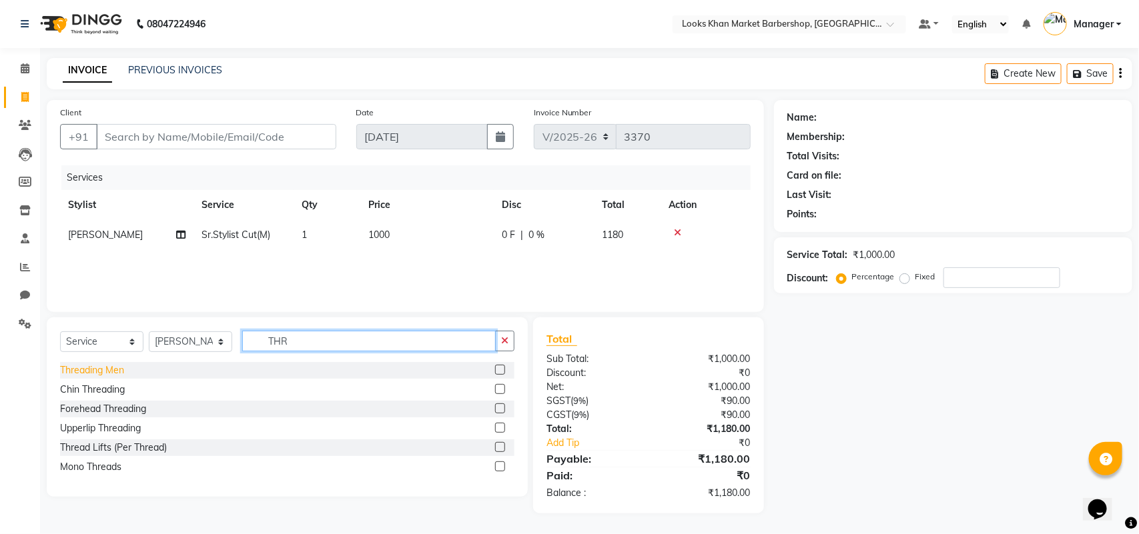
type input "THR"
click at [75, 372] on div "Threading Men" at bounding box center [92, 371] width 64 height 14
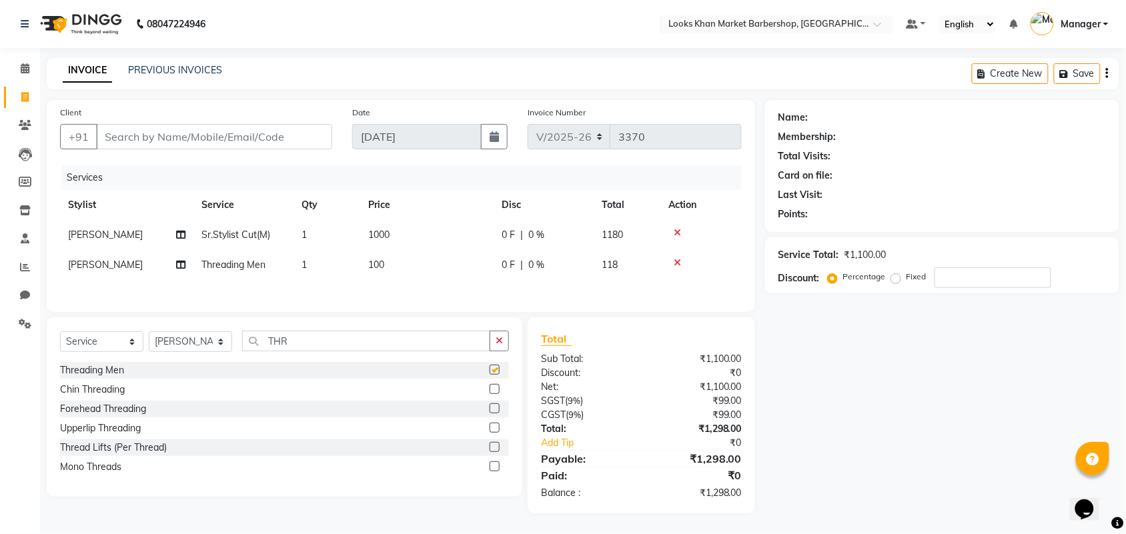
checkbox input "false"
click at [406, 256] on td "100" at bounding box center [426, 265] width 133 height 30
select select "72597"
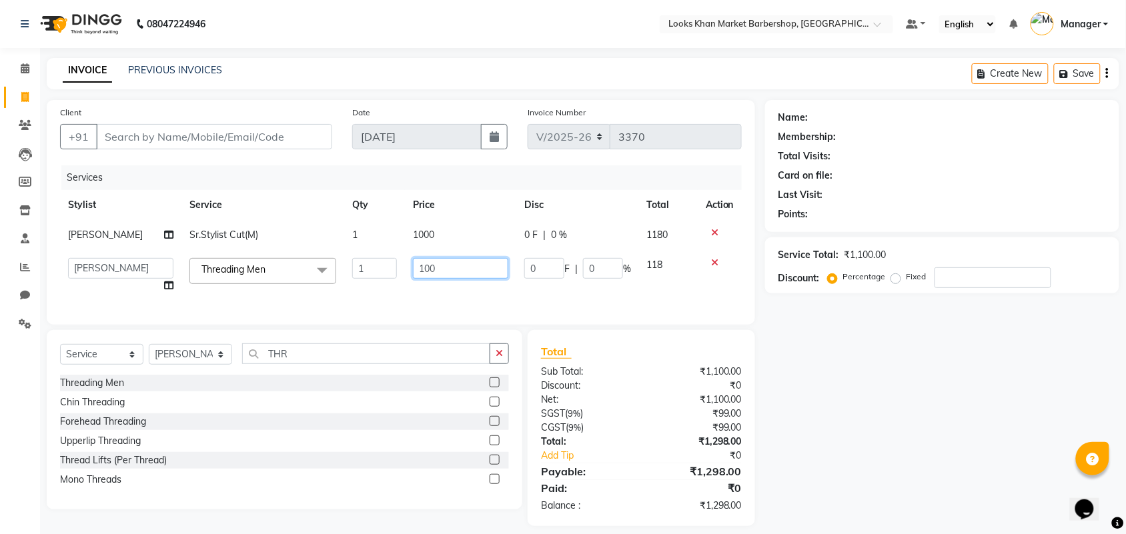
click at [415, 269] on input "100" at bounding box center [460, 268] width 95 height 21
type input "200"
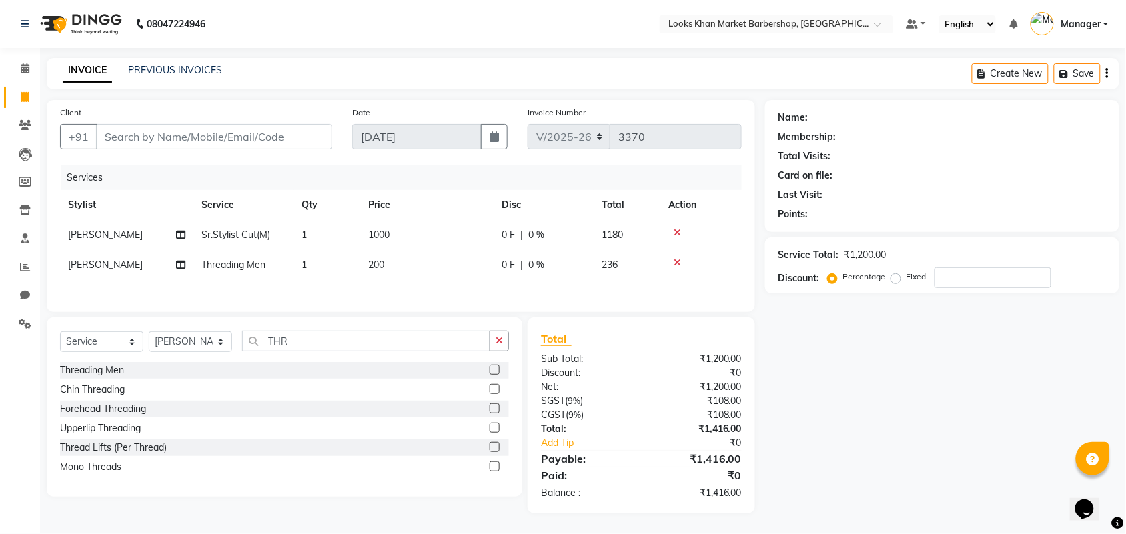
click at [468, 232] on td "1000" at bounding box center [426, 235] width 133 height 30
select select "72597"
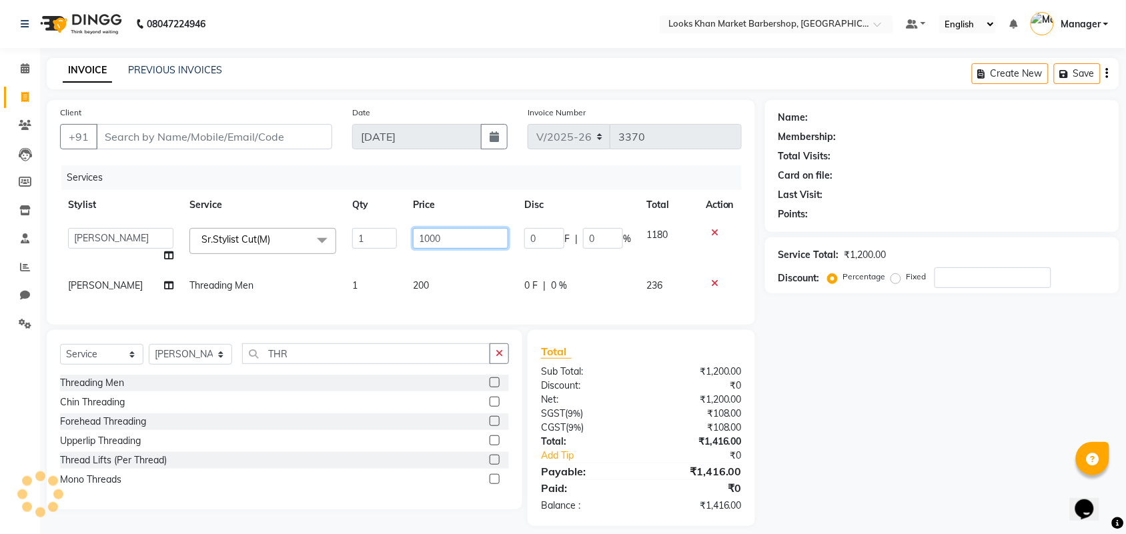
click at [421, 239] on input "1000" at bounding box center [460, 238] width 95 height 21
type input "1500"
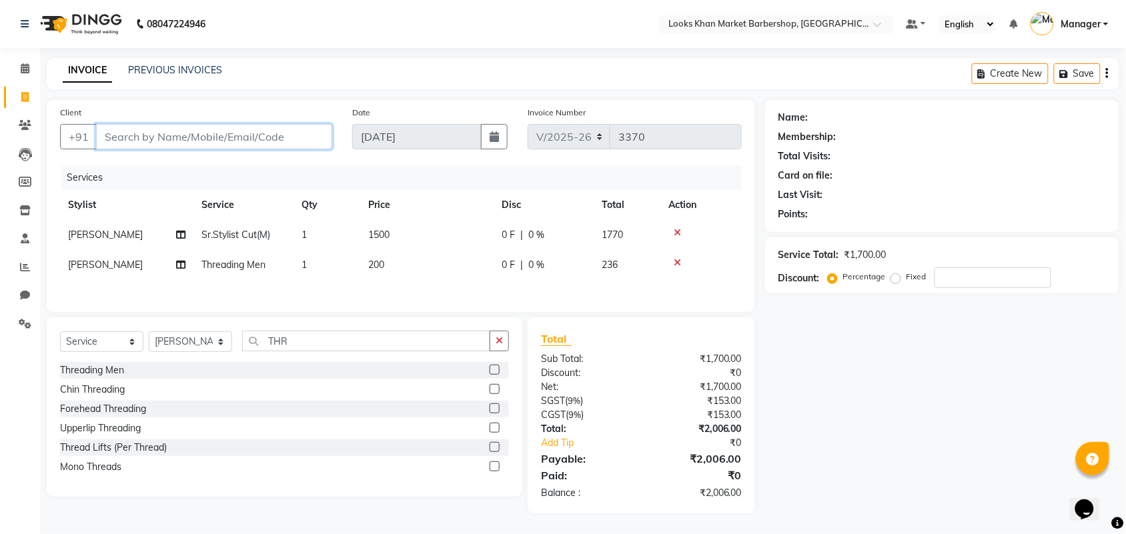
click at [238, 137] on input "Client" at bounding box center [214, 136] width 236 height 25
type input "9"
type input "0"
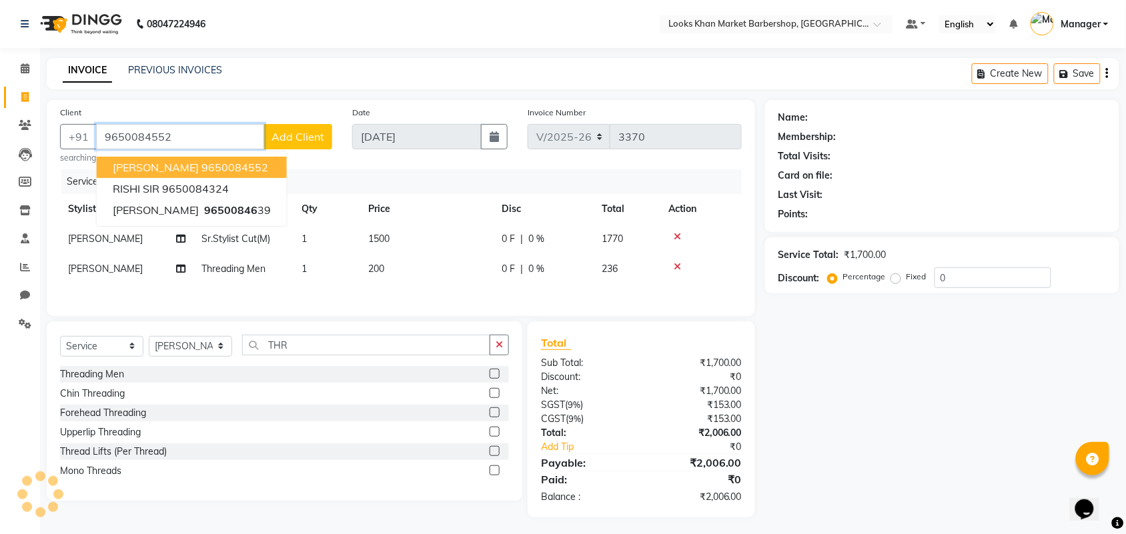
type input "9650084552"
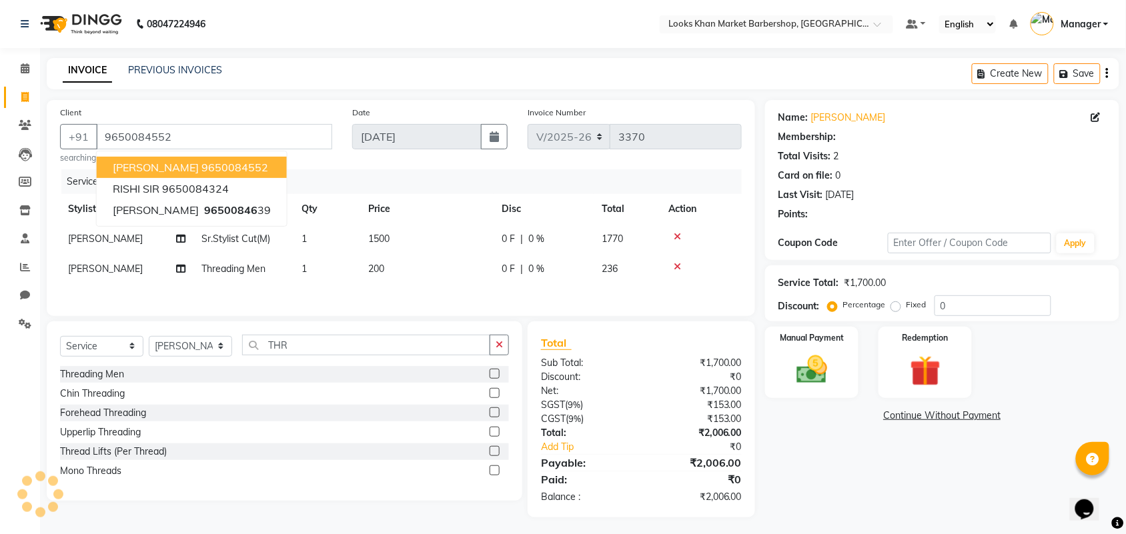
select select "1: Object"
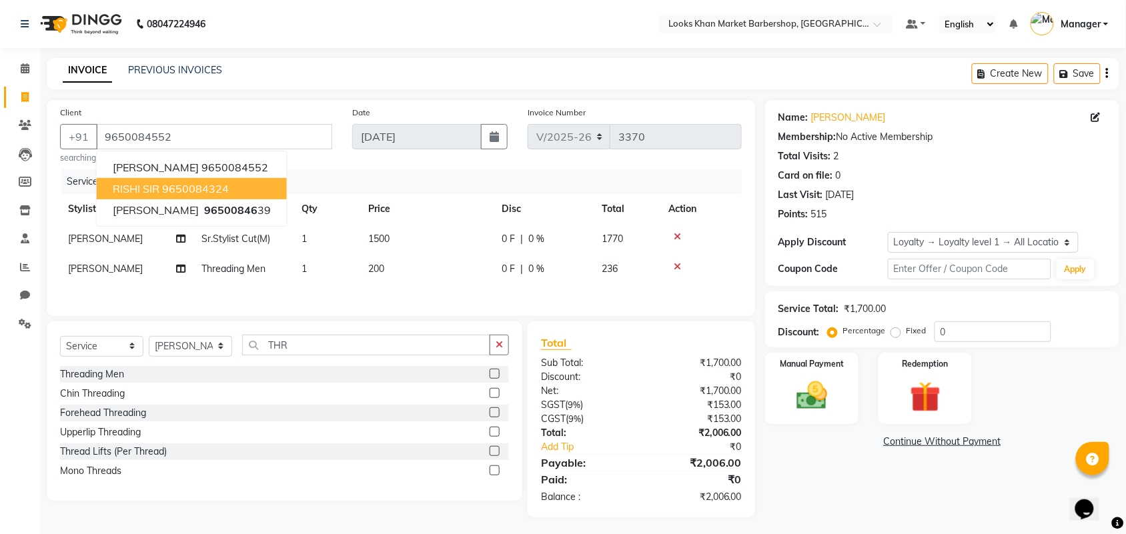
click at [847, 512] on div "Name: [PERSON_NAME] Membership: No Active Membership Total Visits: 2 Card on fi…" at bounding box center [947, 309] width 364 height 418
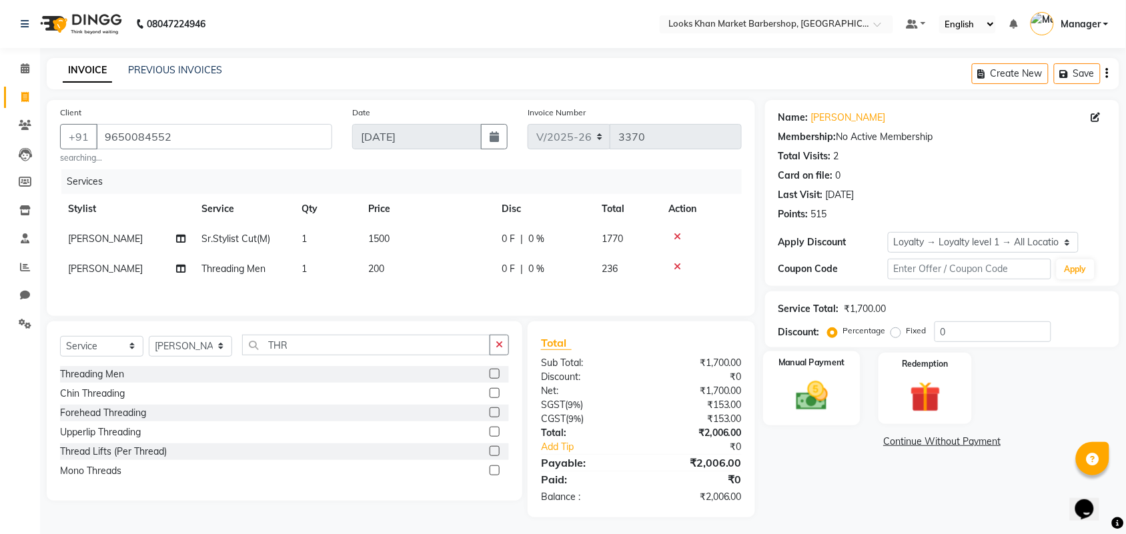
click at [819, 371] on div "Manual Payment" at bounding box center [811, 389] width 97 height 75
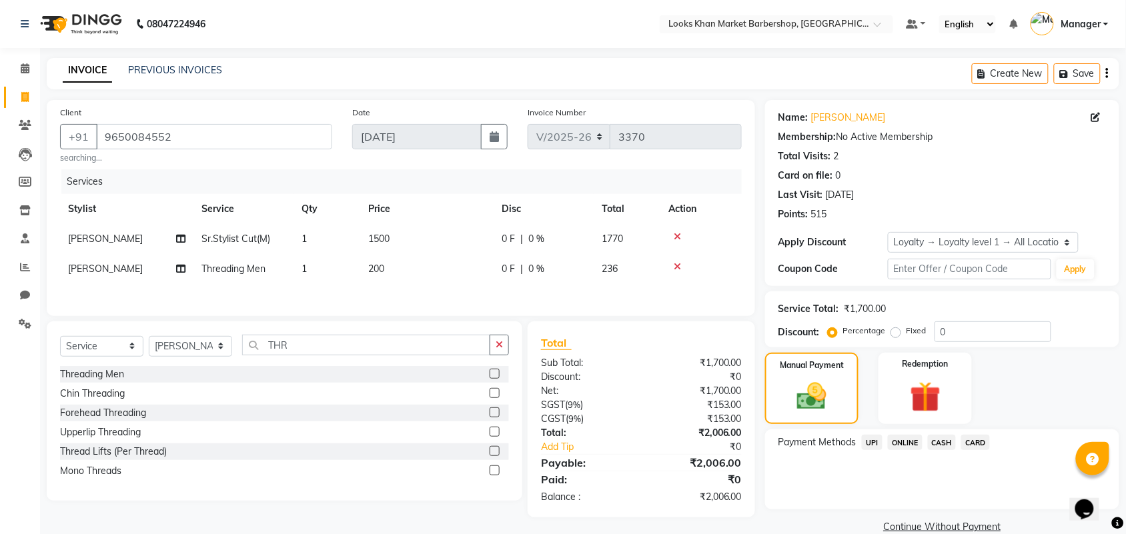
click at [943, 445] on span "CASH" at bounding box center [942, 442] width 29 height 15
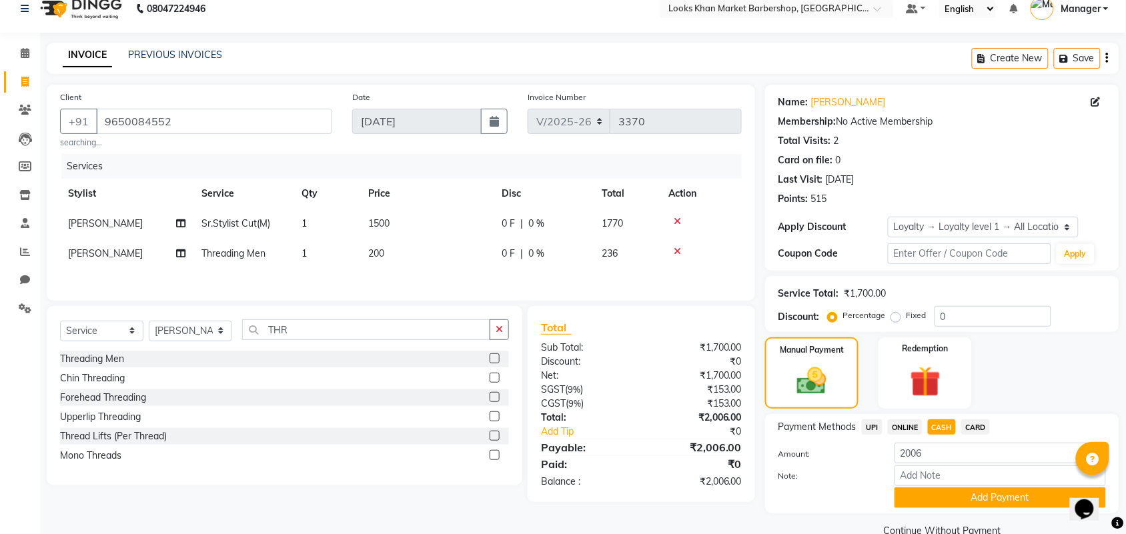
scroll to position [41, 0]
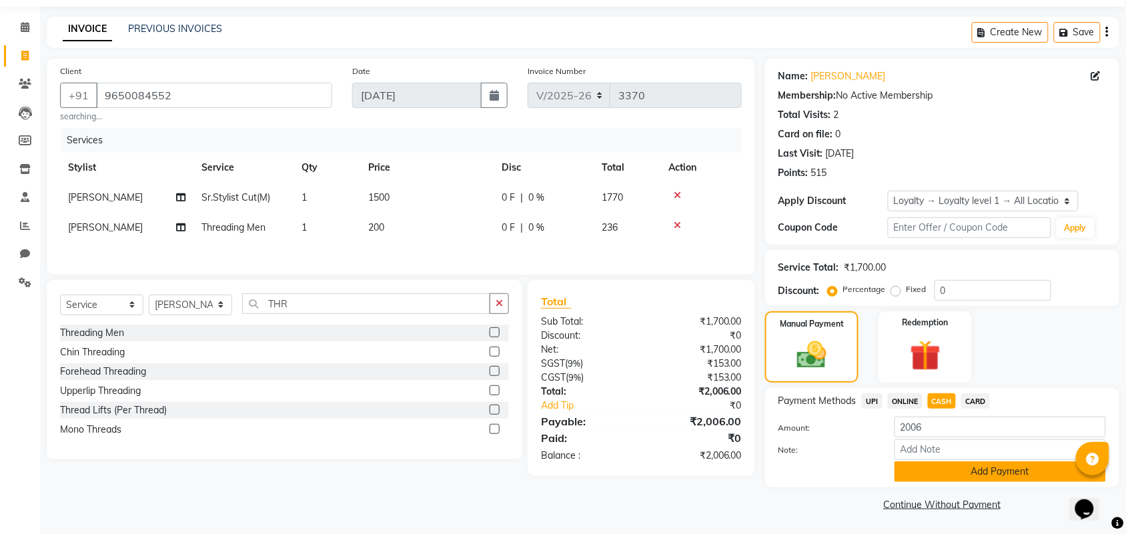
click at [939, 472] on button "Add Payment" at bounding box center [1000, 472] width 211 height 21
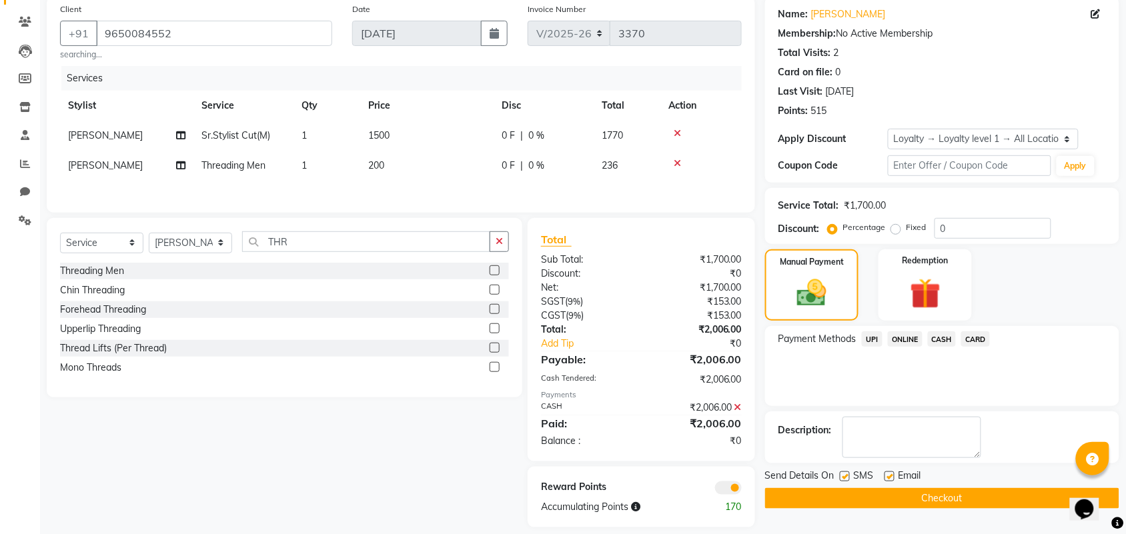
scroll to position [121, 0]
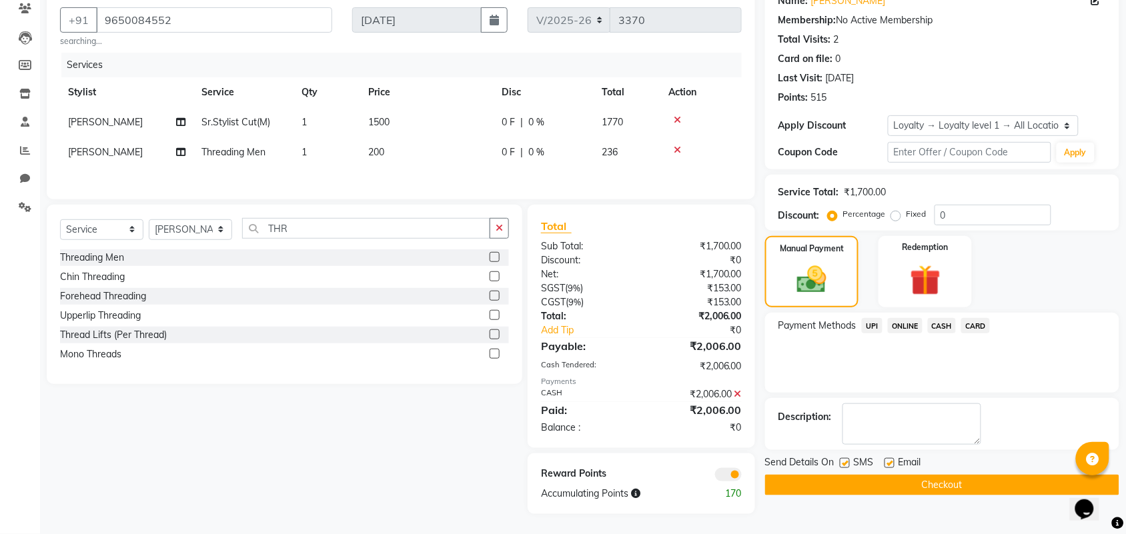
click at [917, 480] on button "Checkout" at bounding box center [942, 485] width 354 height 21
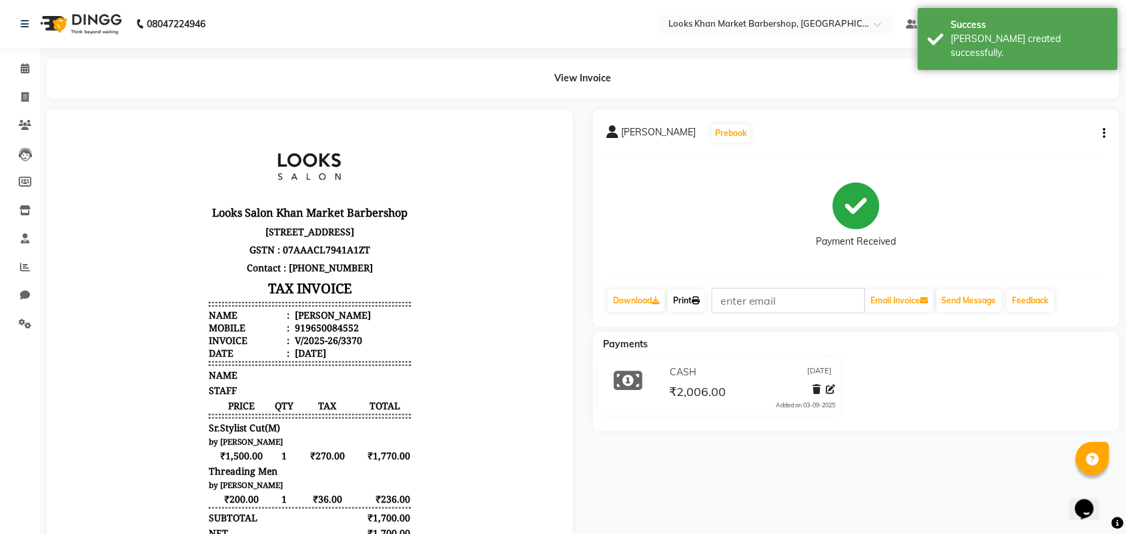
click at [679, 304] on link "Print" at bounding box center [686, 301] width 37 height 23
